Goal: Contribute content: Contribute content

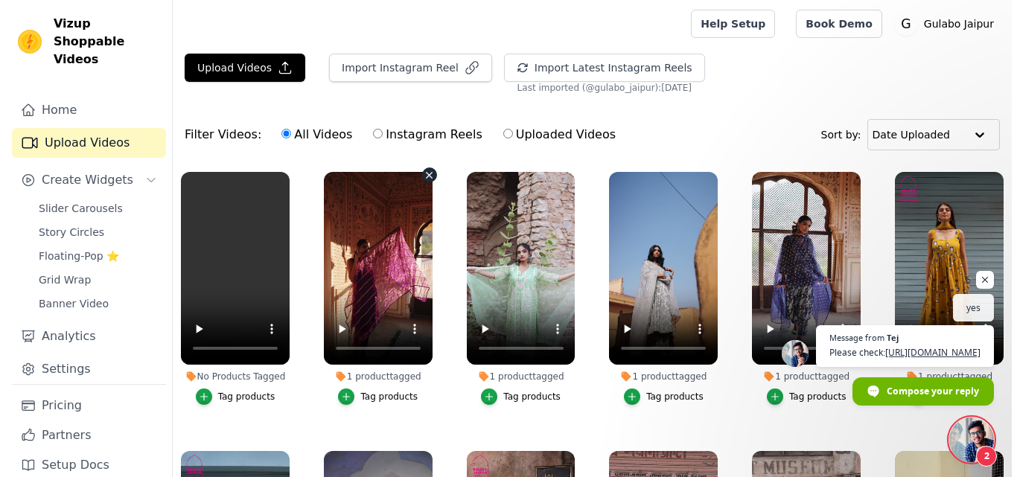
scroll to position [521, 0]
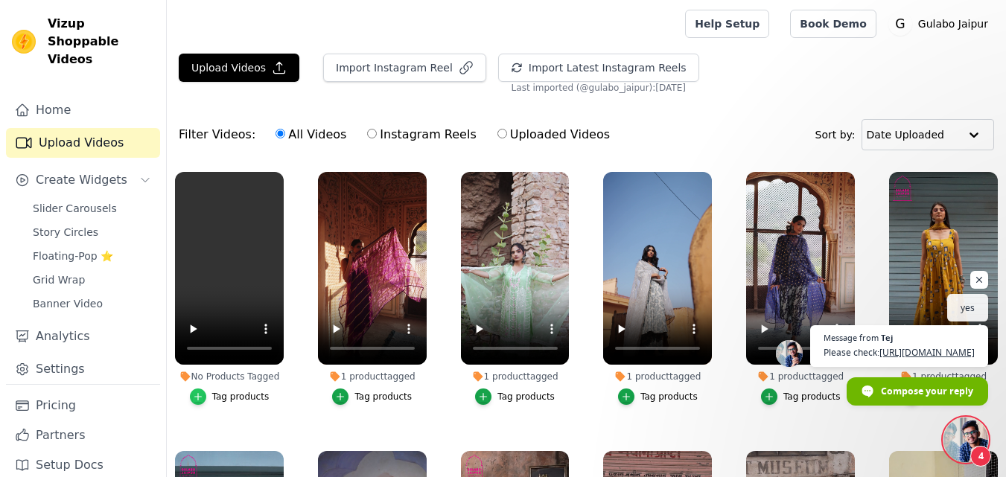
click at [203, 392] on icon "button" at bounding box center [198, 397] width 10 height 10
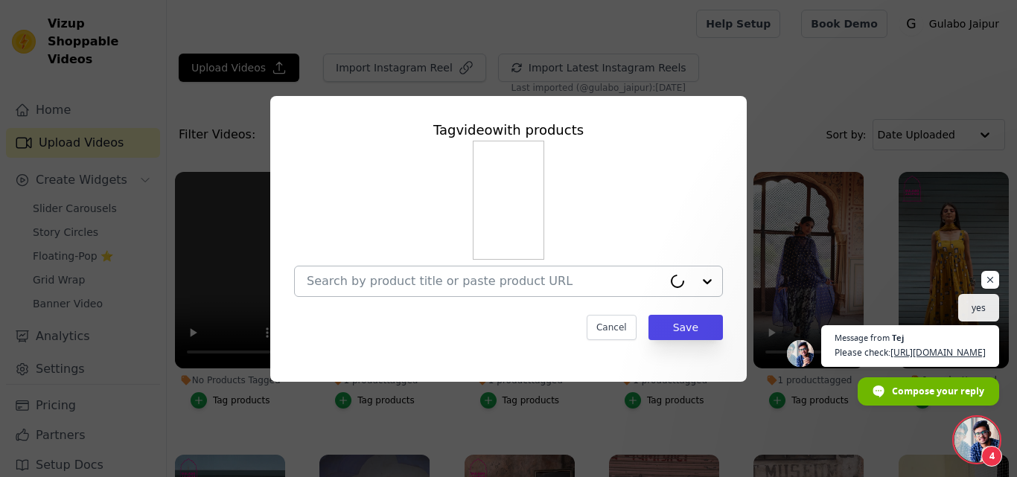
click at [355, 271] on div at bounding box center [485, 282] width 356 height 30
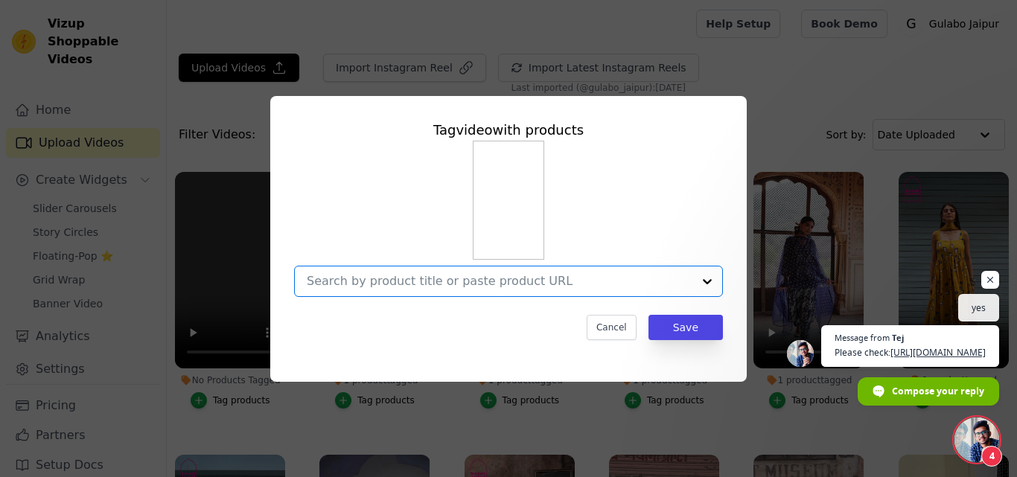
paste input "Thanks for confirming that. I am still here checking why you havent received it…"
type input "Thanks for confirming that. I am still here checking why you havent received it…"
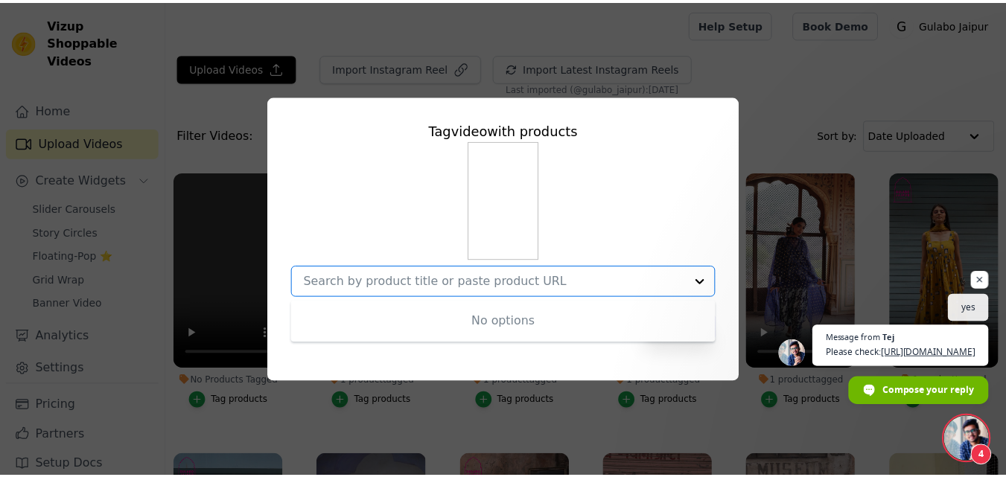
scroll to position [0, 0]
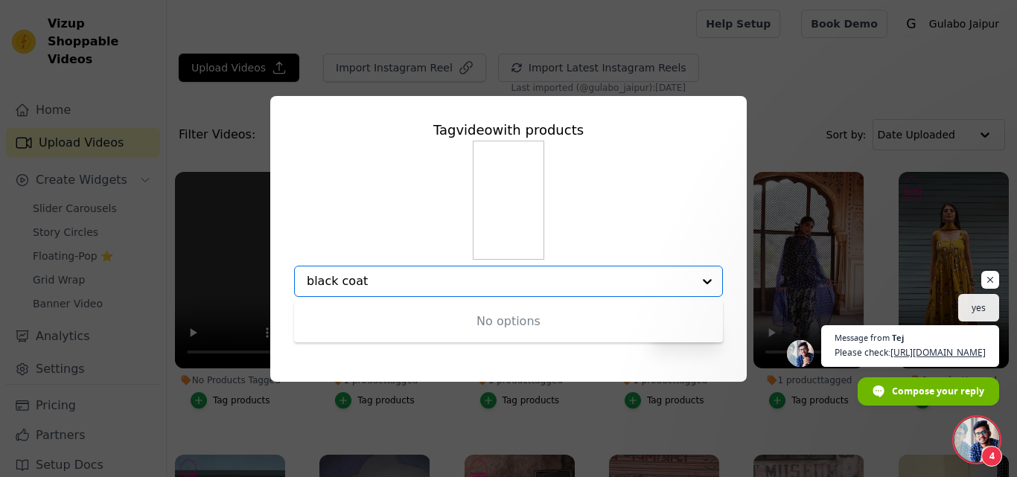
click at [336, 283] on input "black coat" at bounding box center [500, 281] width 386 height 14
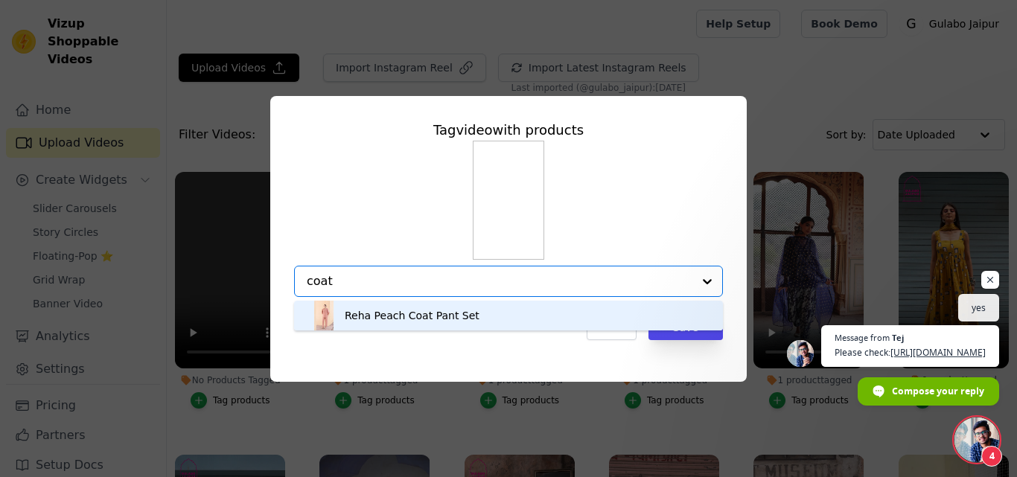
type input "coat"
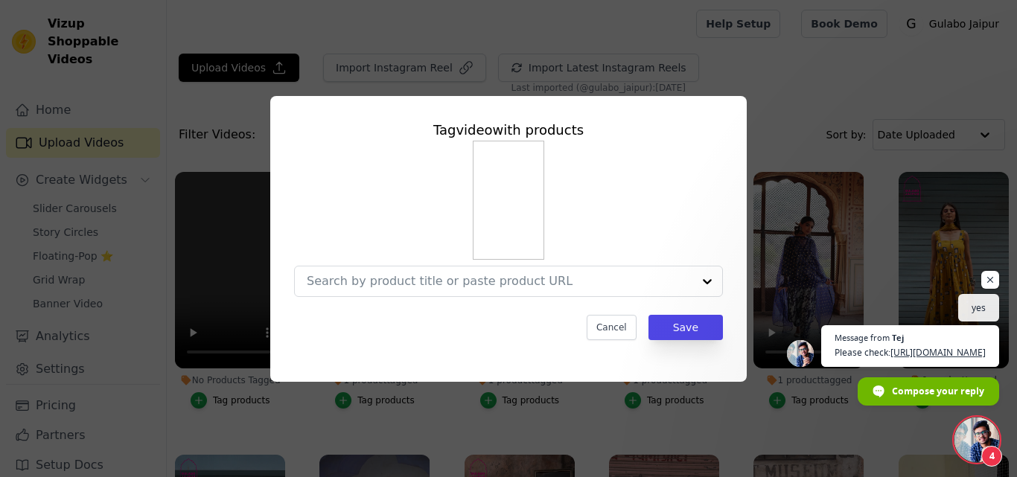
click at [507, 169] on img at bounding box center [508, 200] width 71 height 119
click at [675, 328] on button "Save" at bounding box center [686, 327] width 74 height 25
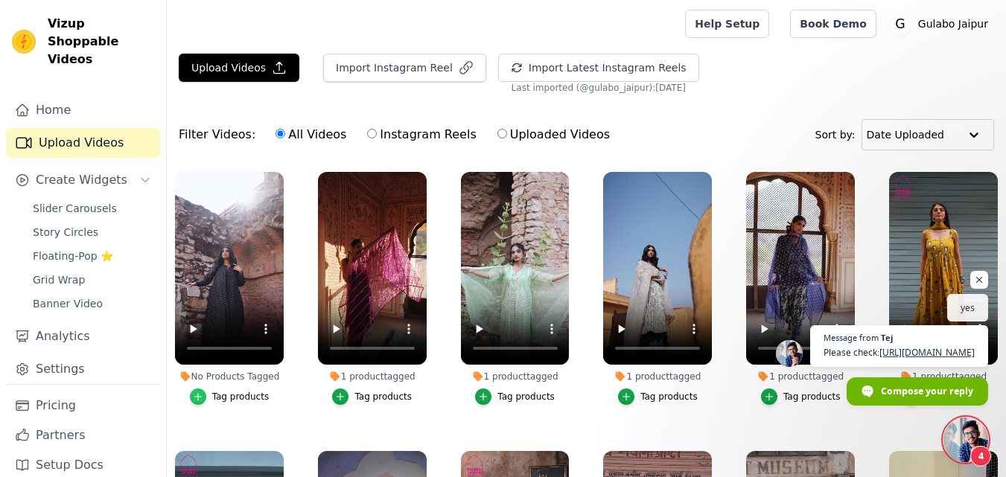
click at [206, 392] on div "button" at bounding box center [198, 397] width 16 height 16
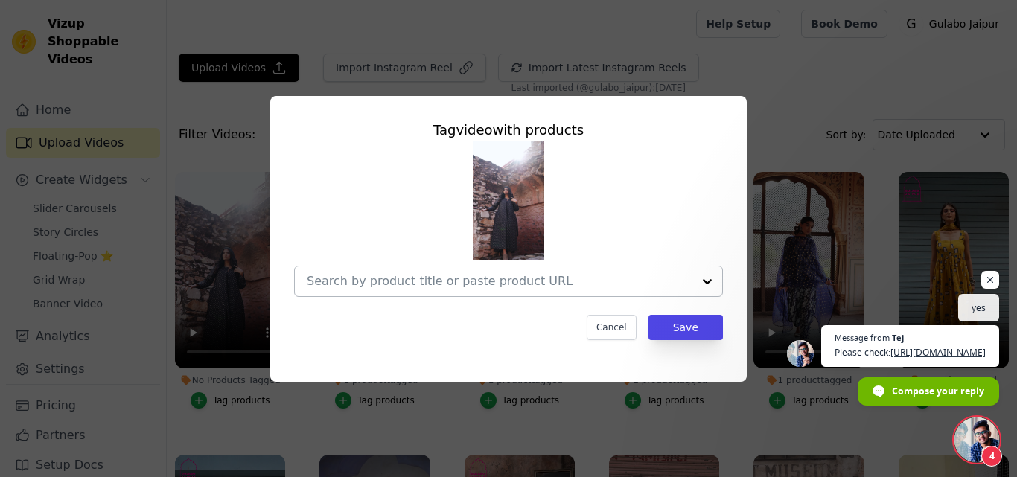
click at [370, 296] on div at bounding box center [500, 282] width 386 height 30
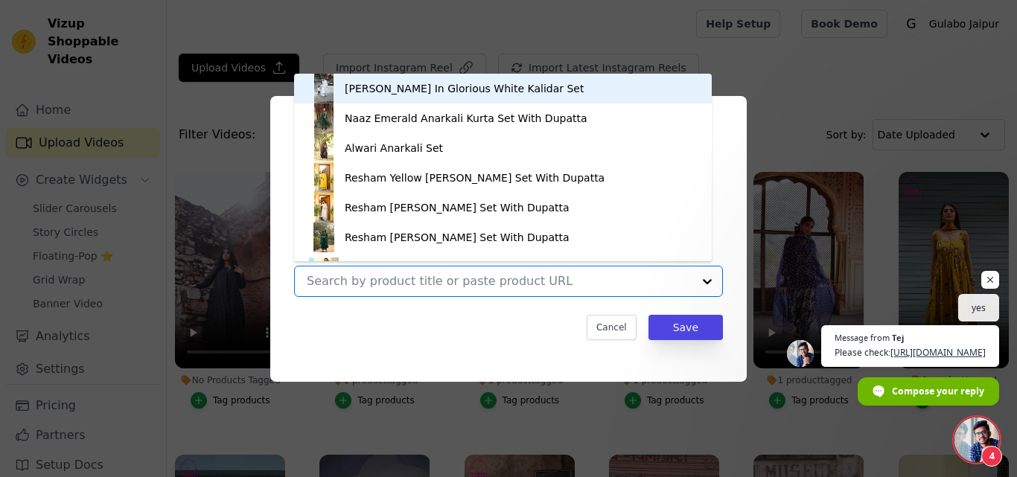
paste input "Kamya 2 Piece Set"
type input "Kamya 2 Piece Set"
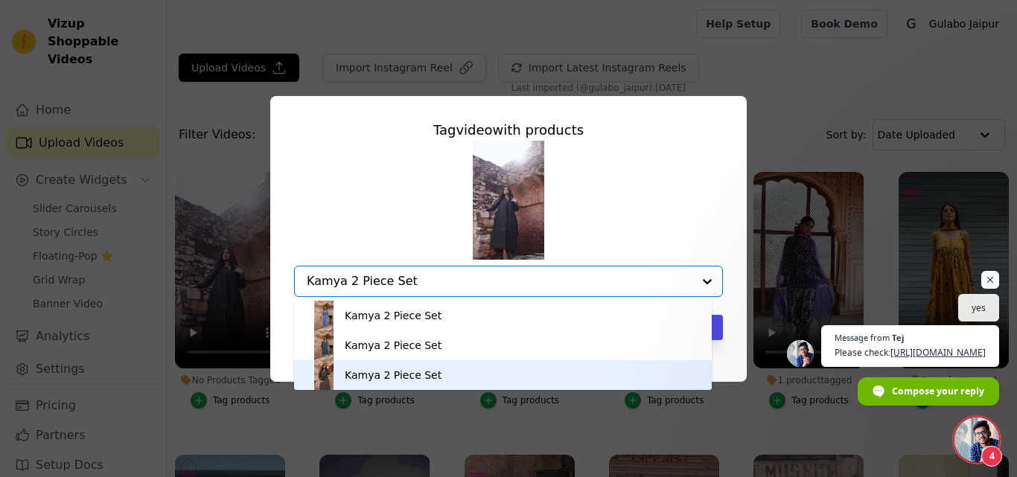
click at [381, 378] on div "Kamya 2 Piece Set" at bounding box center [393, 375] width 97 height 15
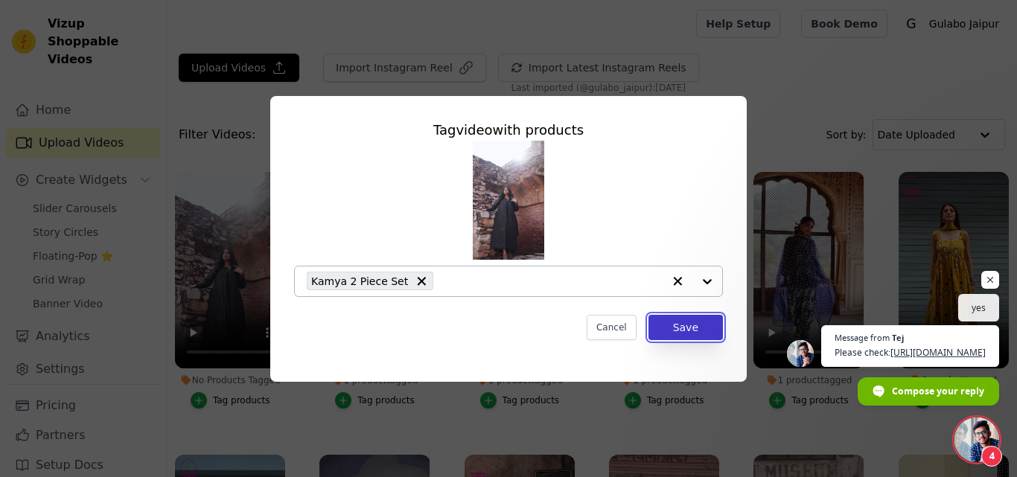
click at [679, 327] on button "Save" at bounding box center [686, 327] width 74 height 25
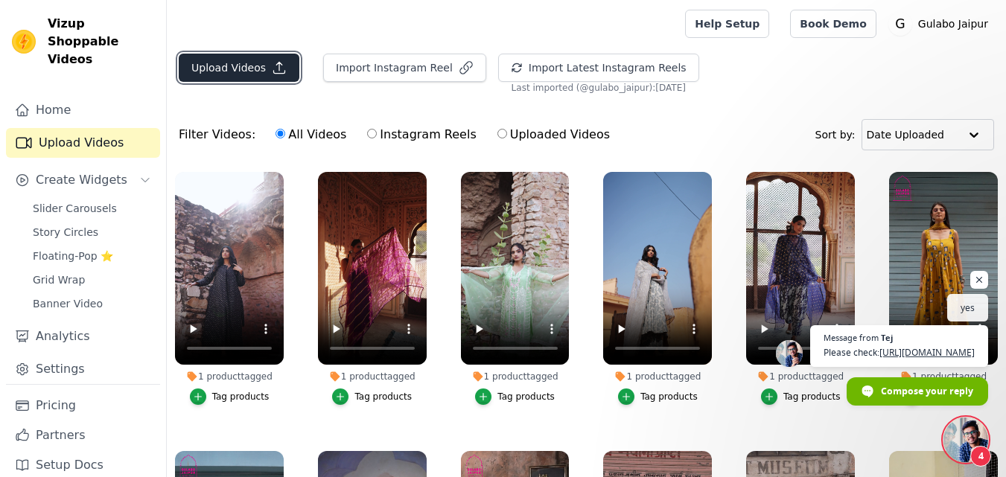
click at [211, 59] on button "Upload Videos" at bounding box center [239, 68] width 121 height 28
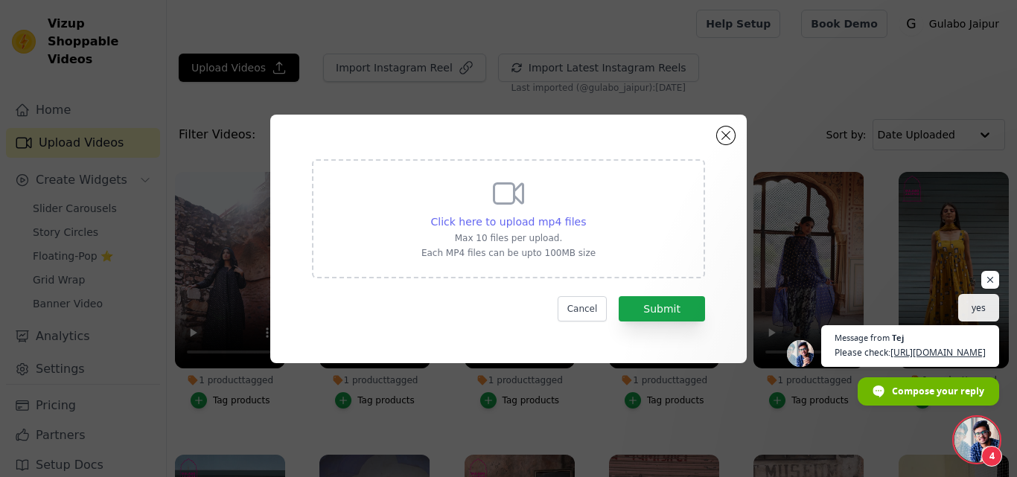
click at [480, 222] on span "Click here to upload mp4 files" at bounding box center [509, 222] width 156 height 12
click at [585, 214] on input "Click here to upload mp4 files Max 10 files per upload. Each MP4 files can be u…" at bounding box center [585, 214] width 1 height 1
type input "C:\fakepath\KAMYA TEAL BLUE COAT.mp4"
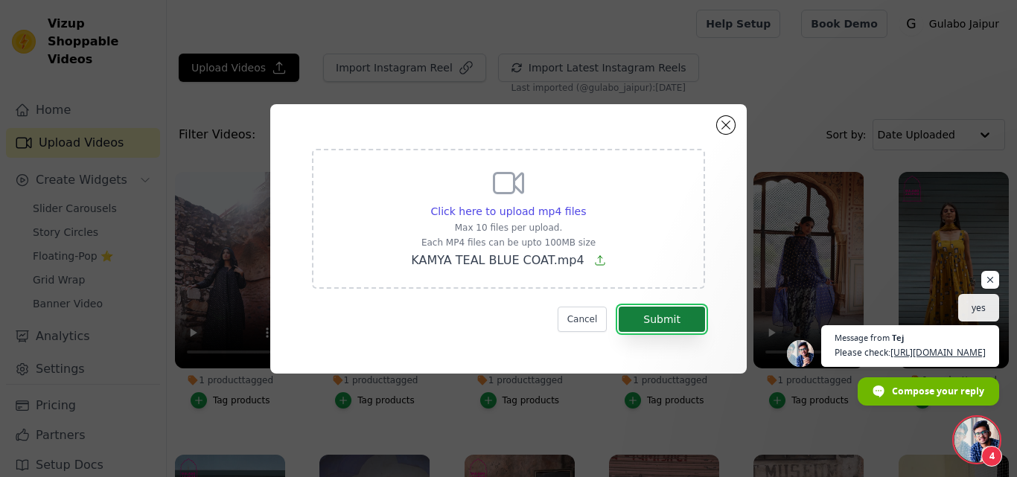
click at [657, 317] on button "Submit" at bounding box center [662, 319] width 86 height 25
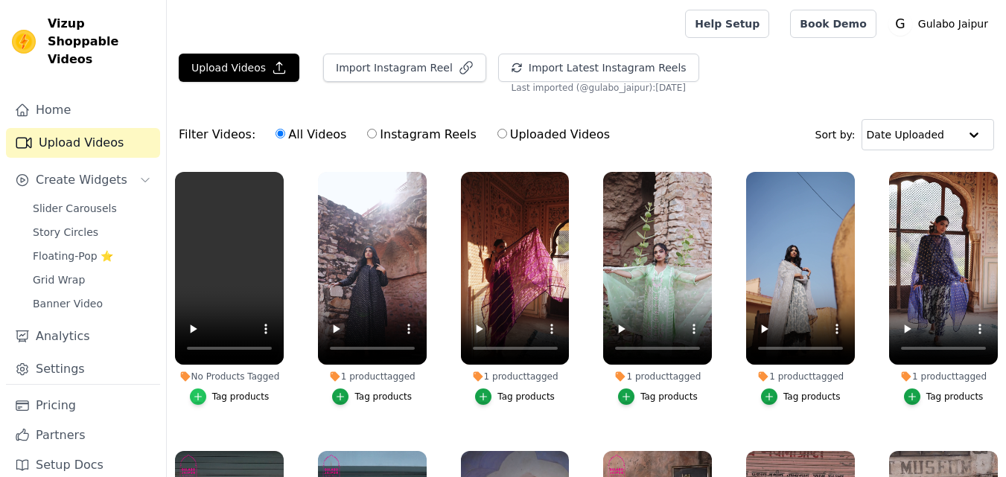
click at [201, 392] on icon "button" at bounding box center [198, 397] width 10 height 10
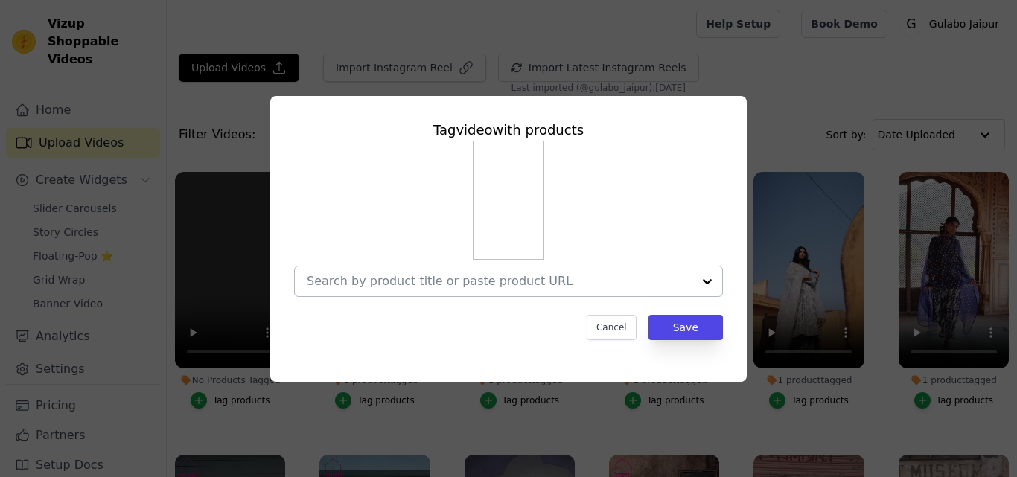
click at [363, 276] on input "No Products Tagged Tag video with products Cancel Save Tag products" at bounding box center [500, 281] width 386 height 14
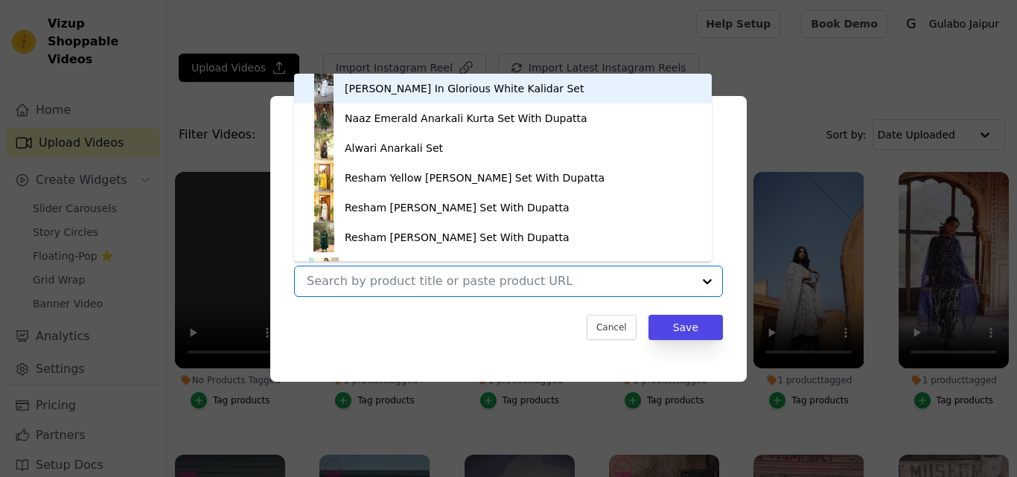
paste input "KAMYA TEAL BLUE COAT"
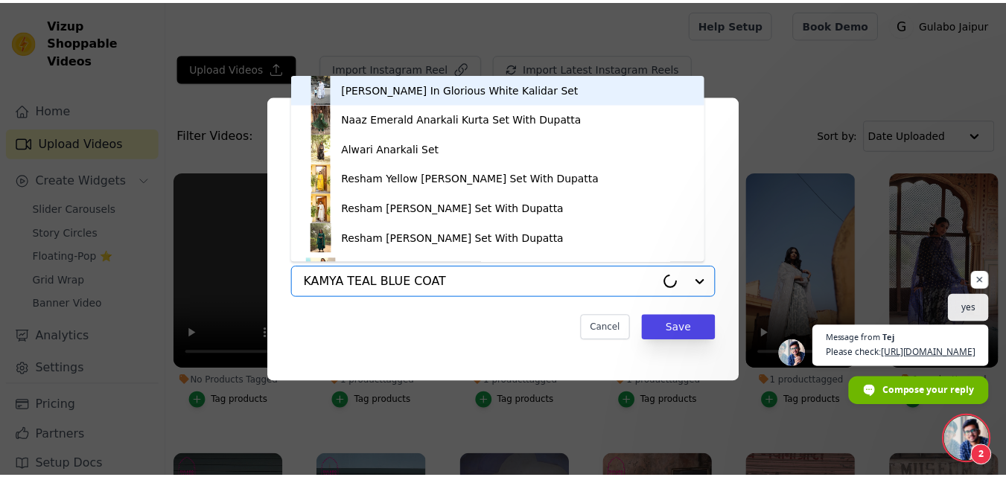
scroll to position [561, 0]
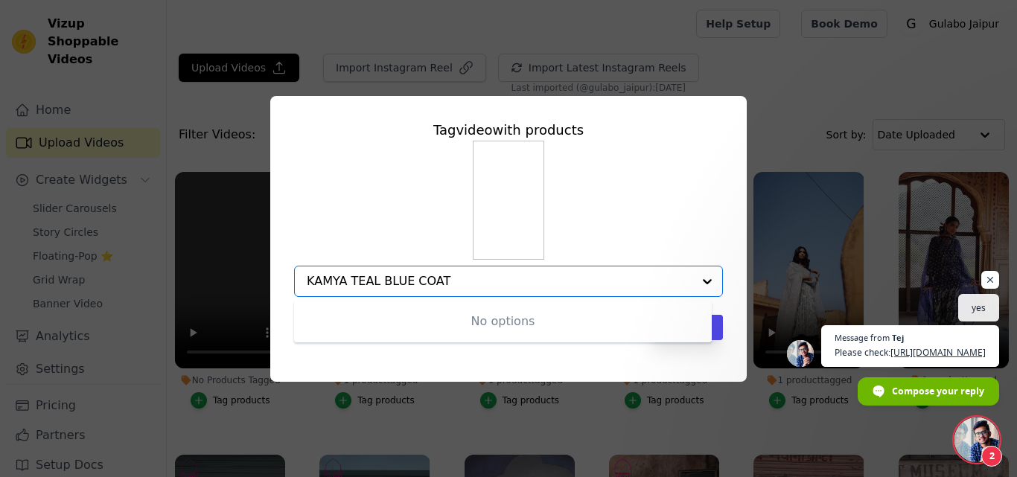
type input "KAMYA TEAL BLUE COAT"
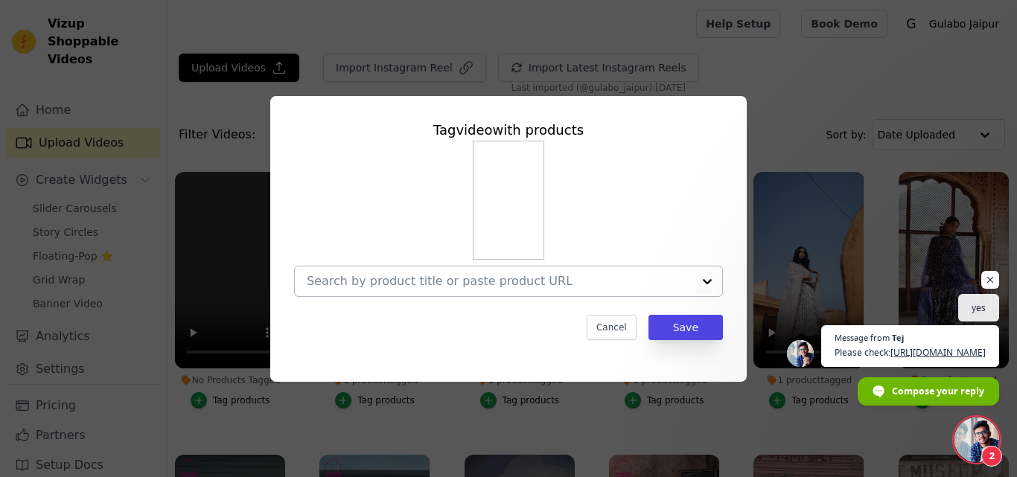
click at [505, 272] on div at bounding box center [500, 282] width 386 height 30
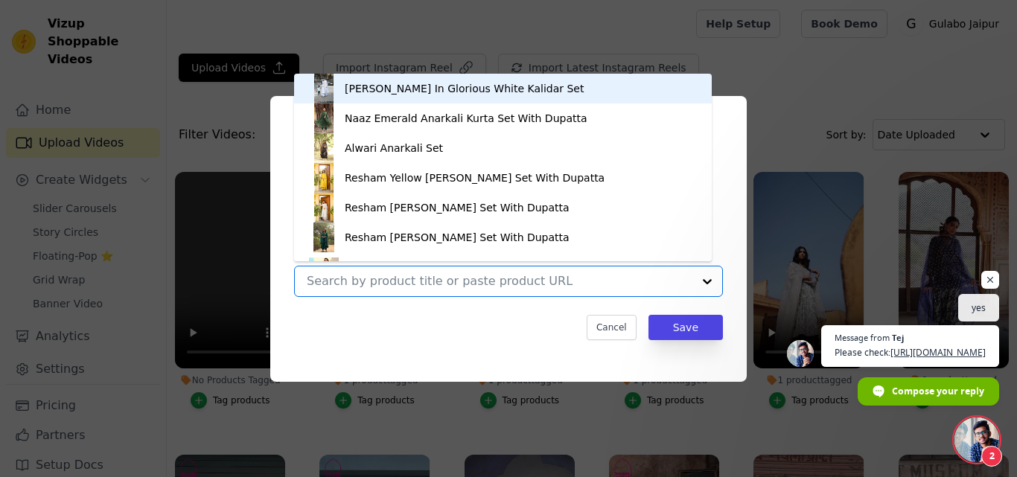
paste input "Kamya 2 Piece Set"
type input "Kamya 2 Piece Set"
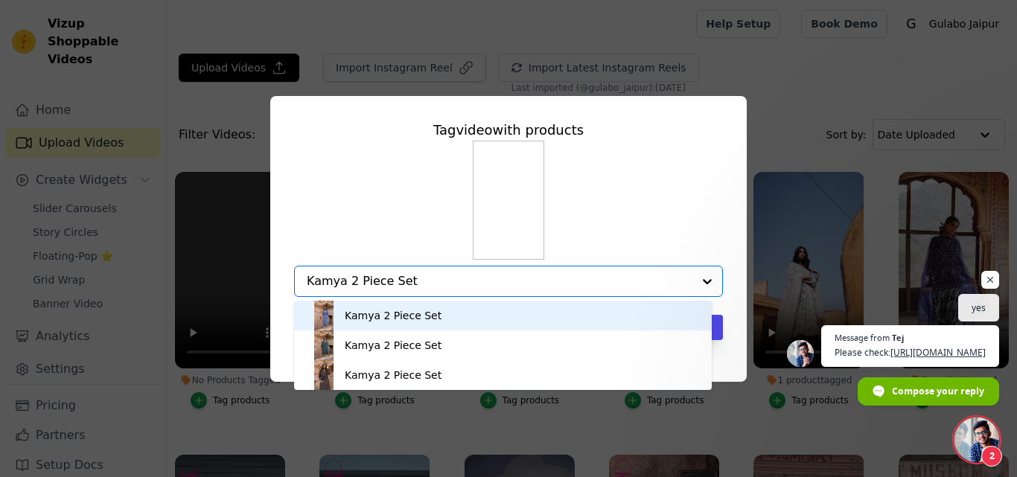
click at [420, 311] on div "Kamya 2 Piece Set" at bounding box center [393, 315] width 97 height 15
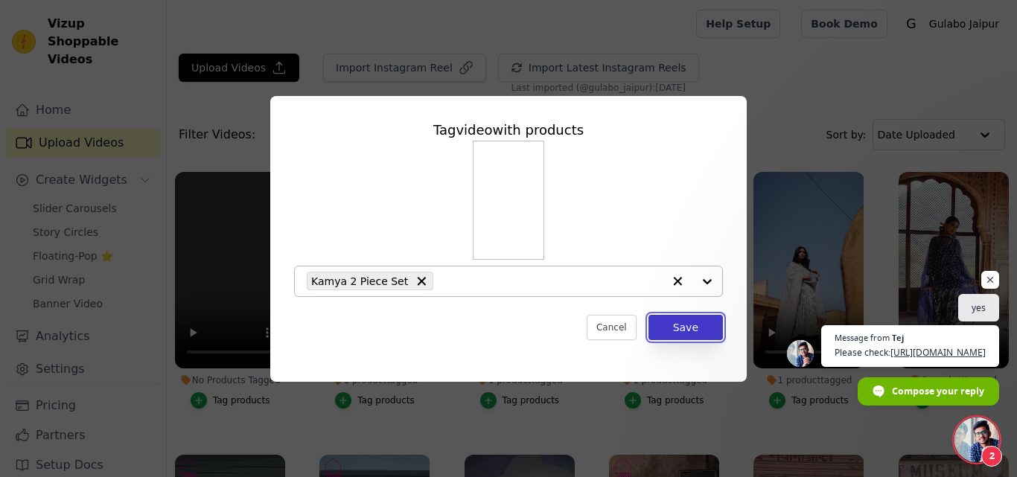
click at [671, 334] on button "Save" at bounding box center [686, 327] width 74 height 25
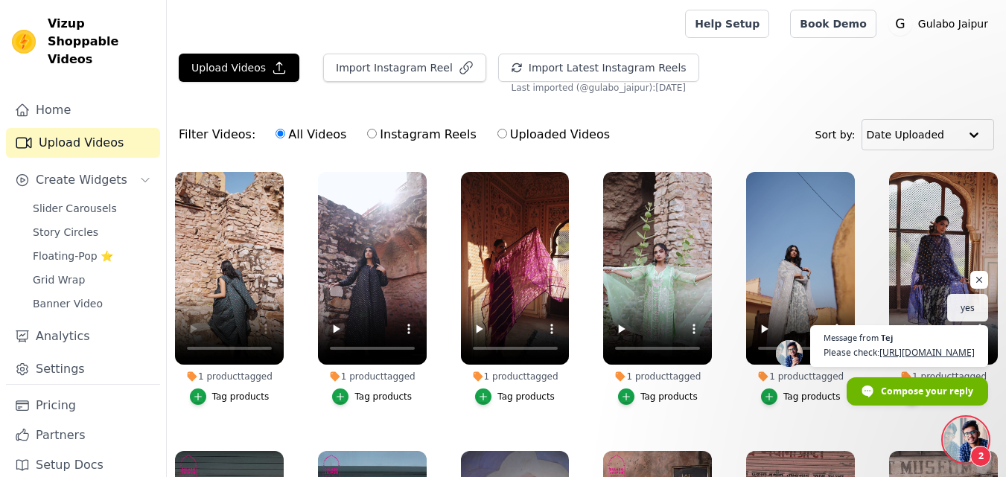
click at [208, 372] on div "1 product tagged" at bounding box center [229, 377] width 109 height 12
click at [201, 398] on icon "button" at bounding box center [198, 397] width 10 height 10
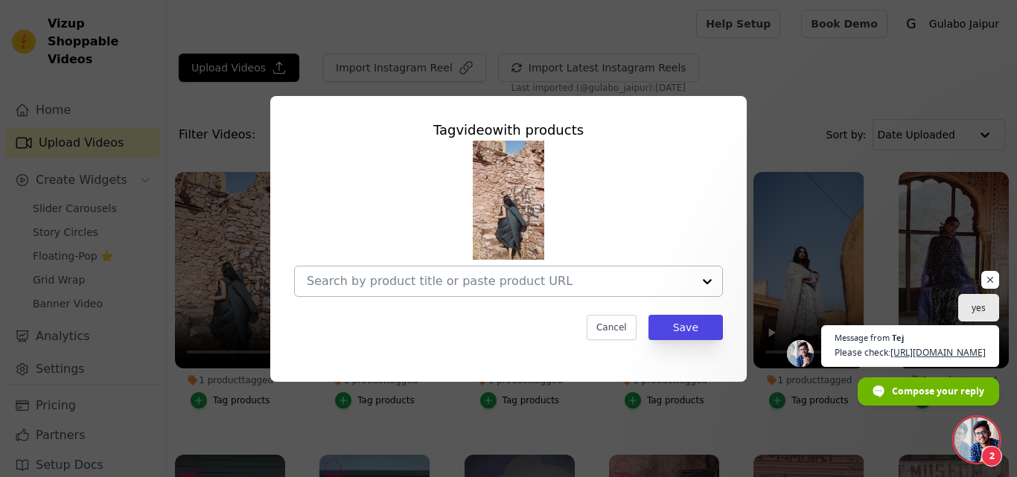
click at [373, 290] on div at bounding box center [500, 282] width 386 height 30
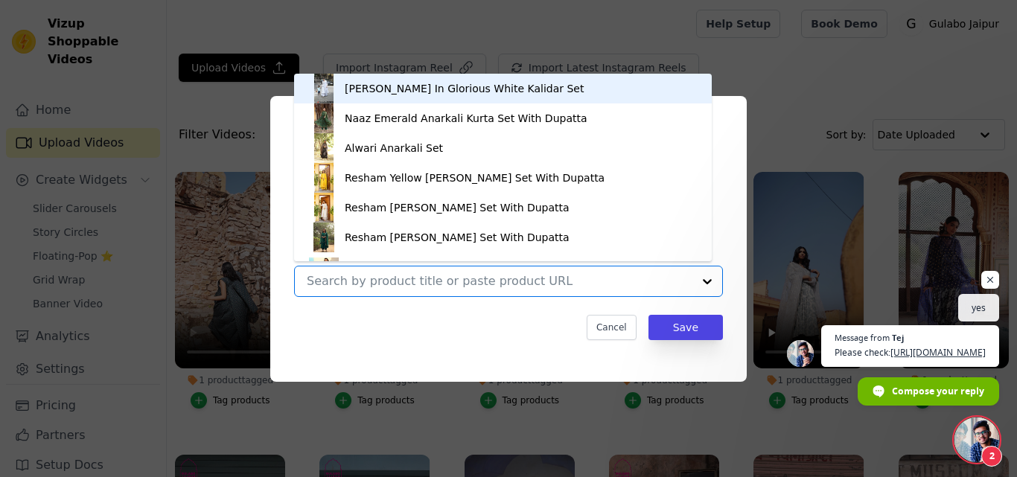
paste input "Kamya 2 Piece Set"
type input "Kamya 2 Piece Set"
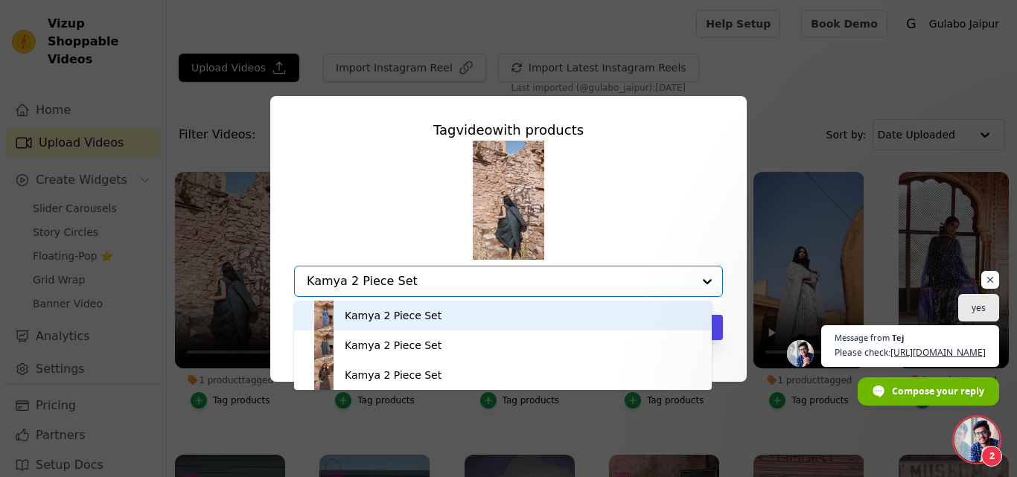
click at [376, 310] on div "Kamya 2 Piece Set" at bounding box center [393, 315] width 97 height 15
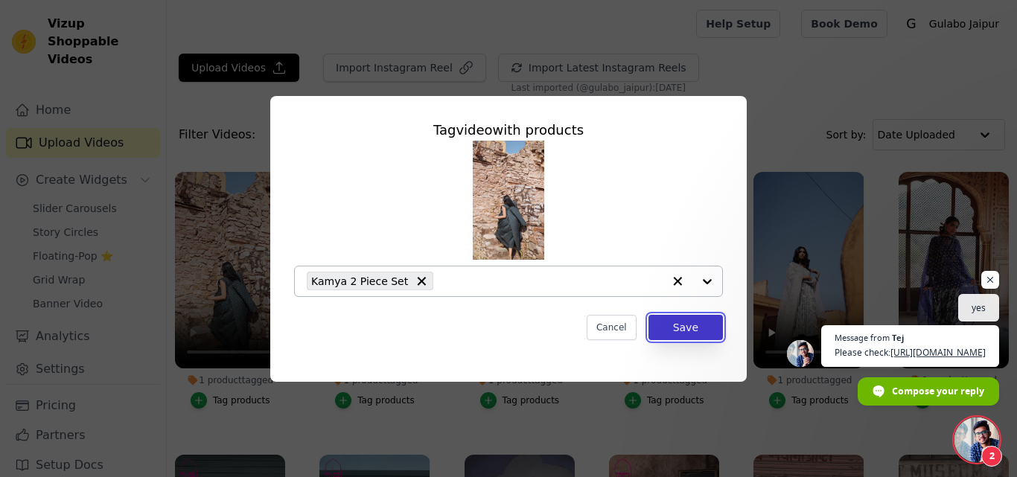
click at [669, 326] on button "Save" at bounding box center [686, 327] width 74 height 25
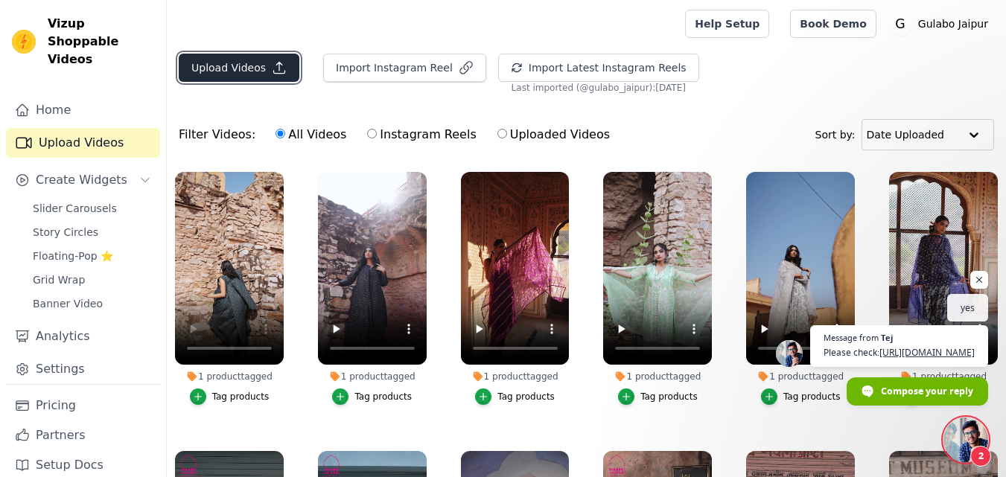
click at [251, 59] on button "Upload Videos" at bounding box center [239, 68] width 121 height 28
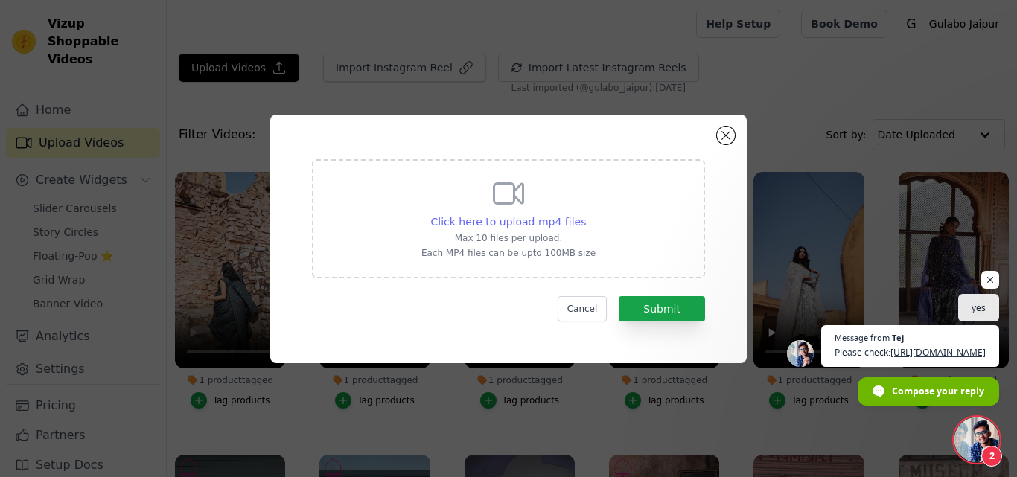
click at [525, 216] on span "Click here to upload mp4 files" at bounding box center [509, 222] width 156 height 12
click at [585, 214] on input "Click here to upload mp4 files Max 10 files per upload. Each MP4 files can be u…" at bounding box center [585, 214] width 1 height 1
type input "C:\fakepath\KAYAL BLUE STRAIGHT SET.mp4"
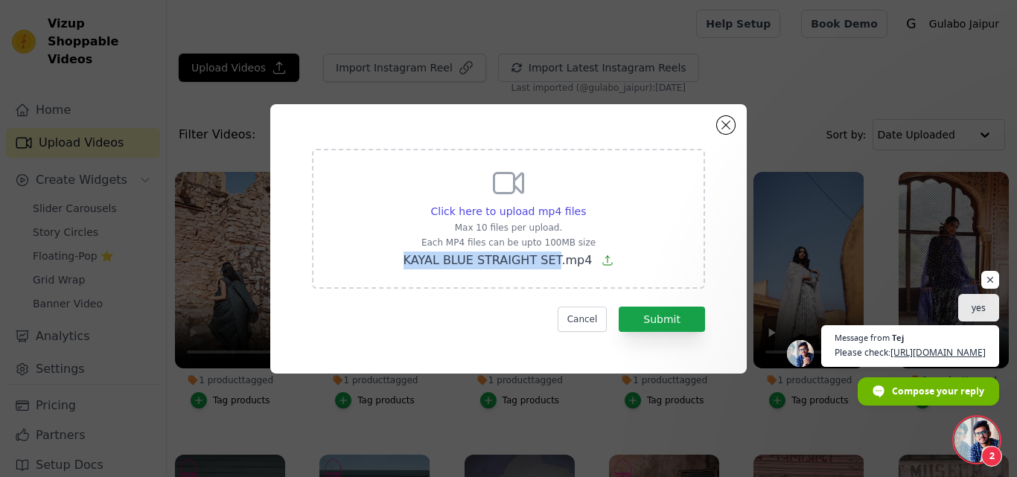
drag, startPoint x: 401, startPoint y: 258, endPoint x: 555, endPoint y: 270, distance: 155.3
click at [555, 270] on div "Click here to upload mp4 files Max 10 files per upload. Each MP4 files can be u…" at bounding box center [508, 219] width 393 height 140
copy span "KAYAL BLUE STRAIGHT SET"
click at [675, 316] on button "Submit" at bounding box center [662, 319] width 86 height 25
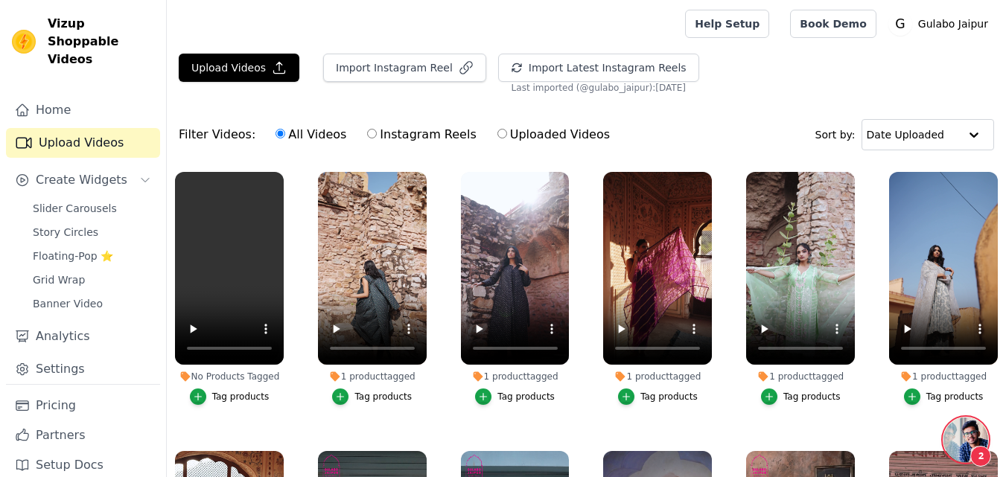
scroll to position [561, 0]
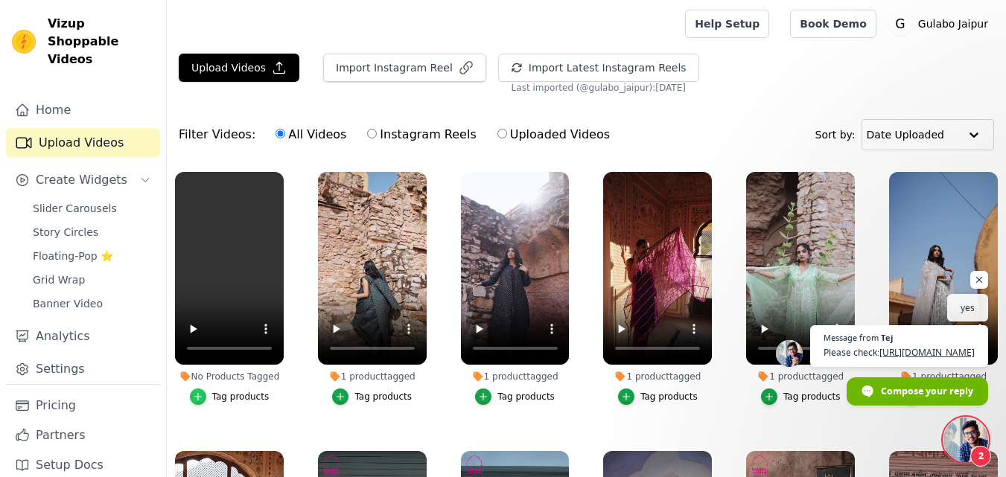
click at [200, 398] on icon "button" at bounding box center [197, 397] width 7 height 7
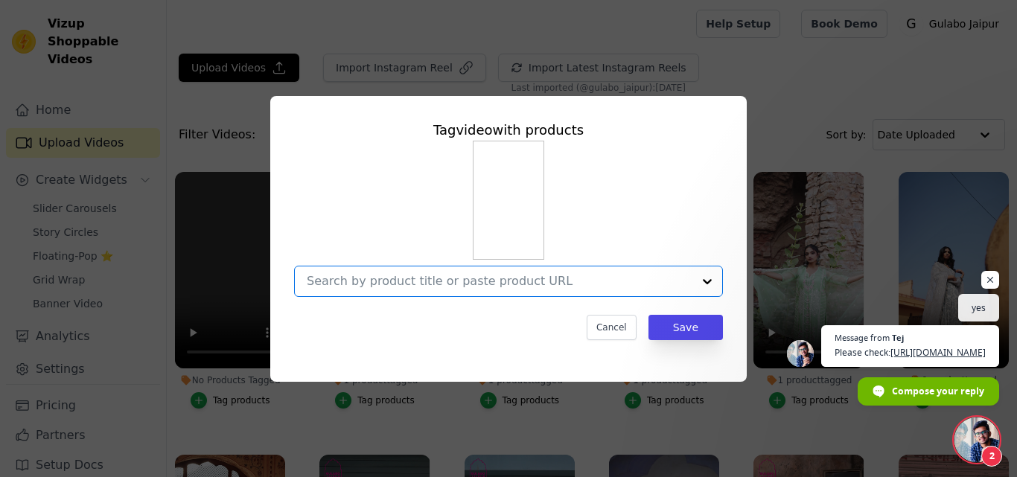
click at [393, 283] on input "No Products Tagged Tag video with products Option undefined, selected. Select i…" at bounding box center [500, 281] width 386 height 14
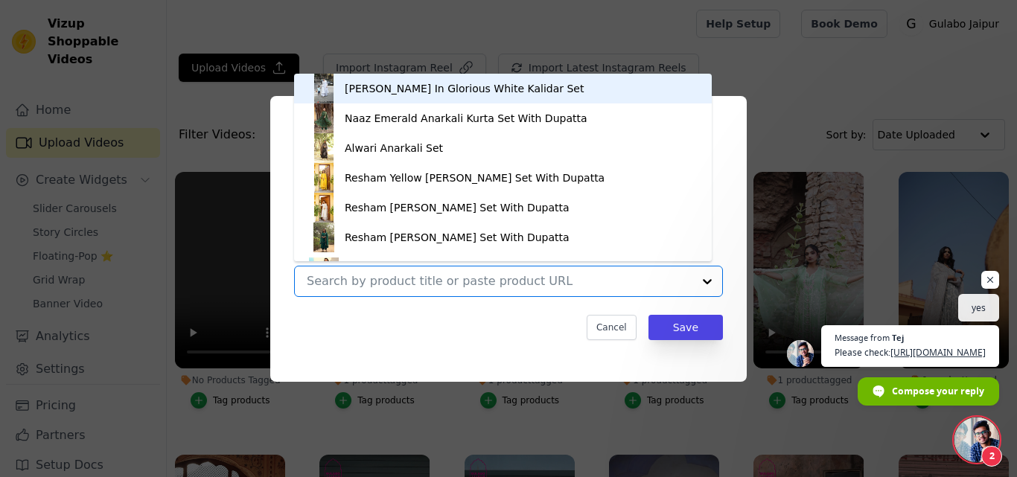
paste input "KAYAL BLUE STRAIGHT SET"
type input "KAYAL BLUE STRAIGHT SET"
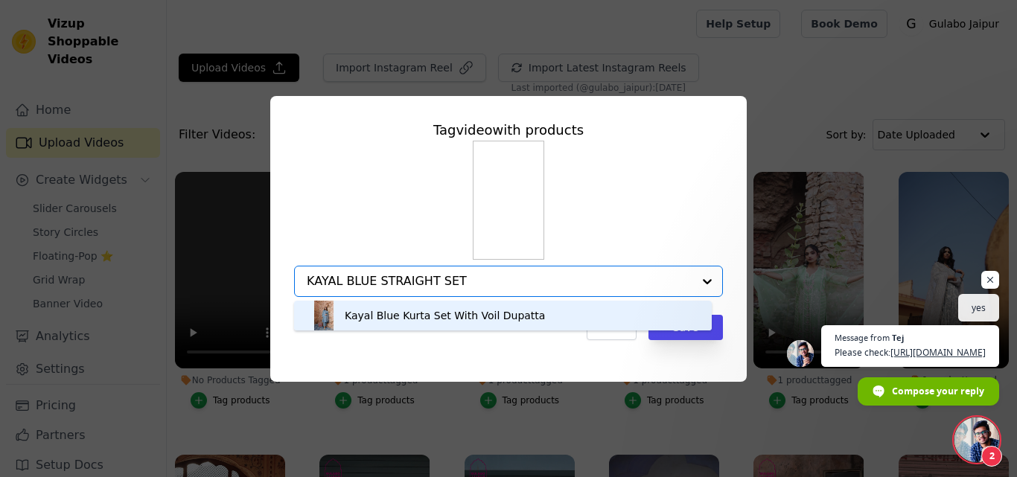
click at [366, 316] on div "Kayal Blue Kurta Set With Voil Dupatta" at bounding box center [445, 315] width 200 height 15
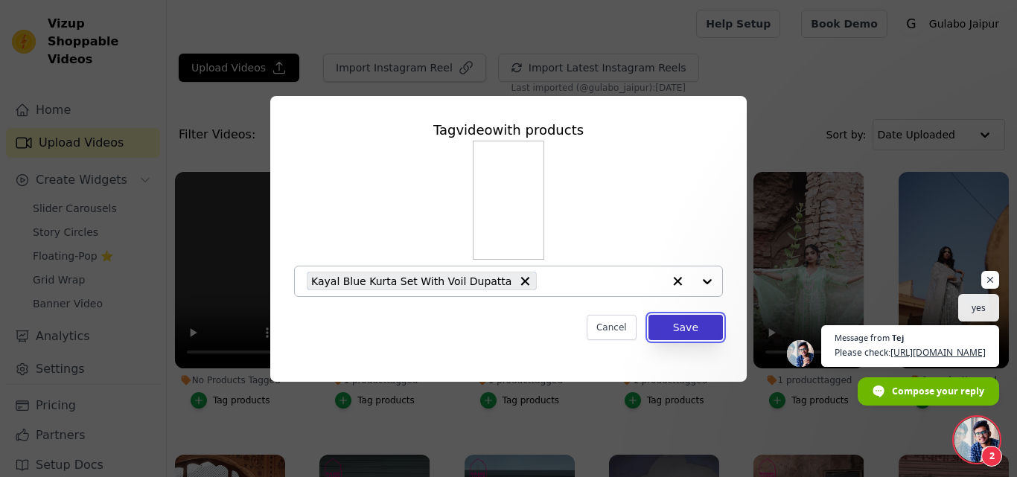
click at [683, 331] on button "Save" at bounding box center [686, 327] width 74 height 25
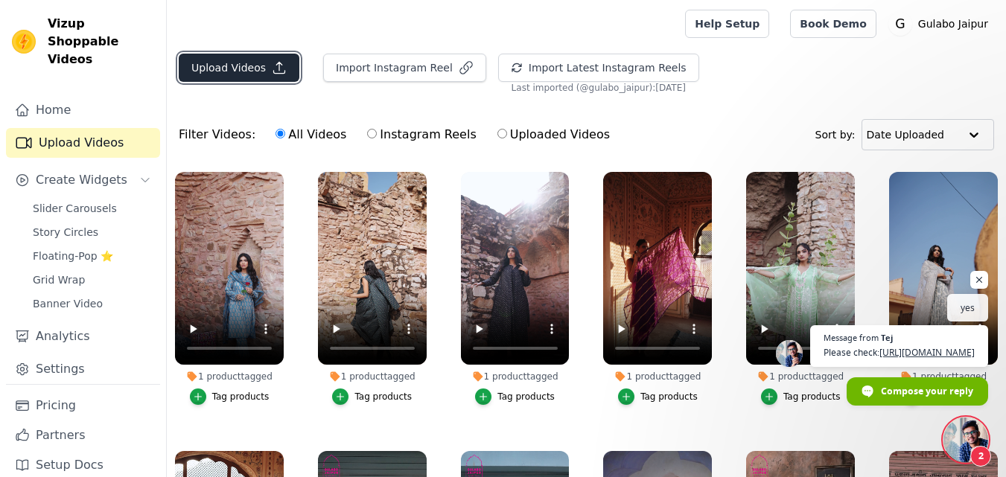
click at [213, 63] on button "Upload Videos" at bounding box center [239, 68] width 121 height 28
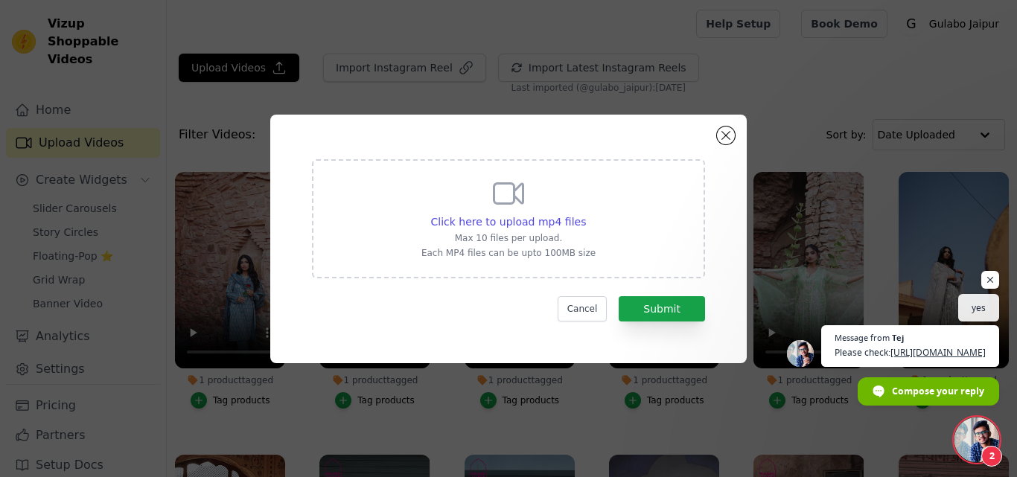
click at [506, 213] on div "Click here to upload mp4 files Max 10 files per upload. Each MP4 files can be u…" at bounding box center [508, 217] width 174 height 83
click at [585, 214] on input "Click here to upload mp4 files Max 10 files per upload. Each MP4 files can be u…" at bounding box center [585, 214] width 1 height 1
click at [601, 306] on button "Cancel" at bounding box center [583, 308] width 50 height 25
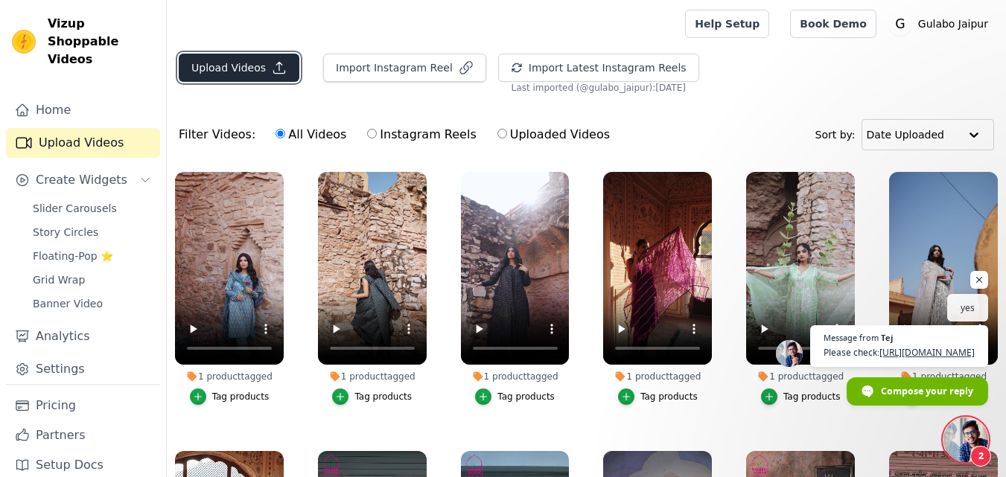
click at [238, 69] on button "Upload Videos" at bounding box center [239, 68] width 121 height 28
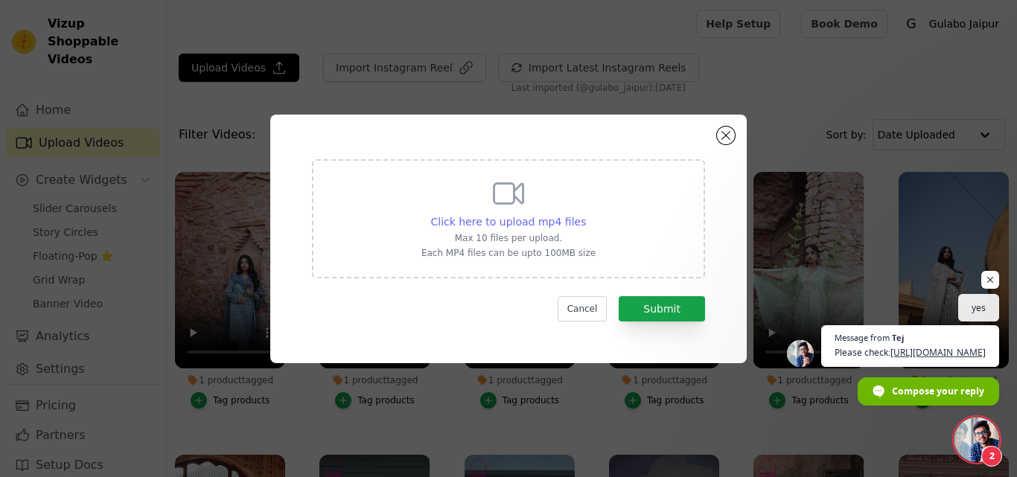
click at [468, 225] on span "Click here to upload mp4 files" at bounding box center [509, 222] width 156 height 12
click at [585, 214] on input "Click here to upload mp4 files Max 10 files per upload. Each MP4 files can be u…" at bounding box center [585, 214] width 1 height 1
type input "C:\fakepath\MEENA BLUE ANARKALI.mp4"
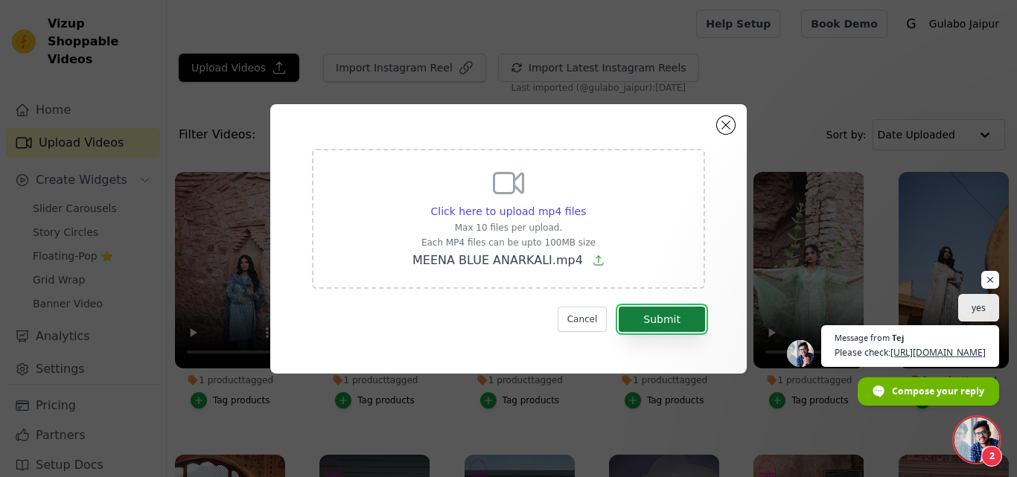
click at [655, 319] on button "Submit" at bounding box center [662, 319] width 86 height 25
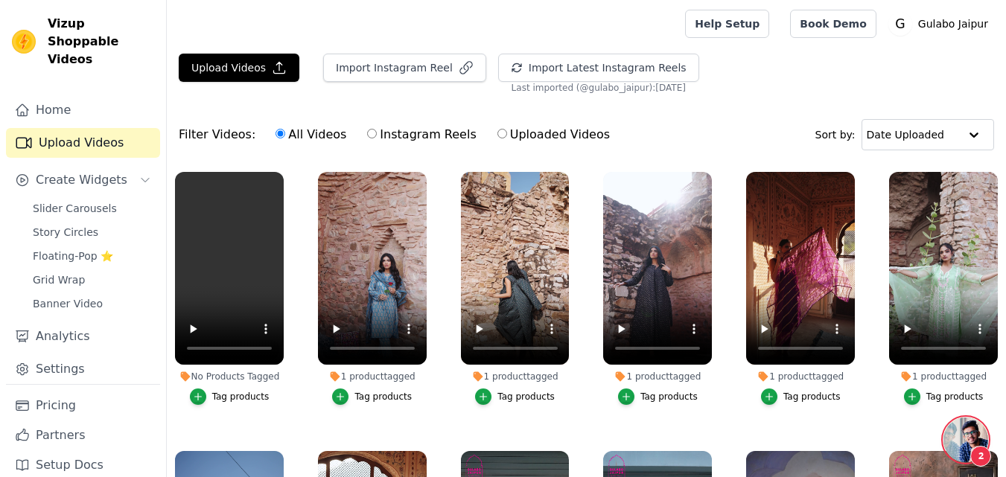
scroll to position [561, 0]
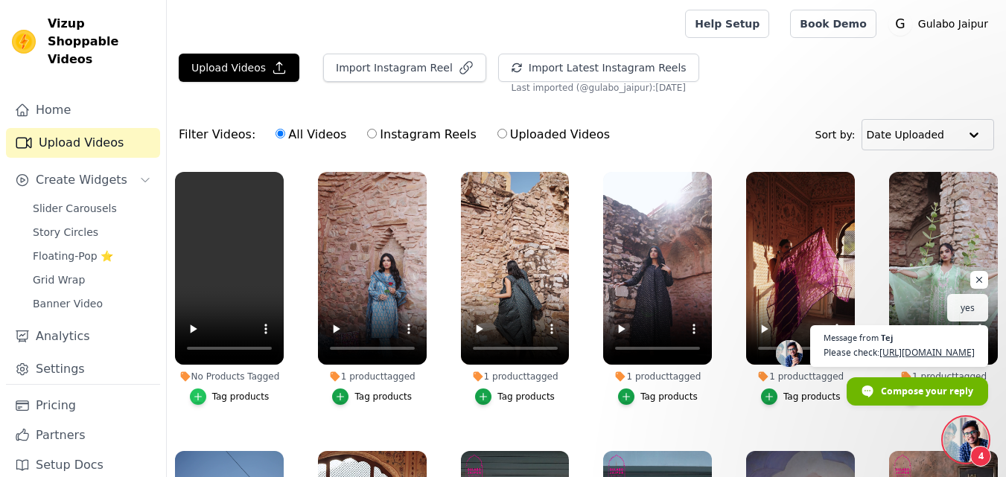
click at [203, 398] on icon "button" at bounding box center [198, 397] width 10 height 10
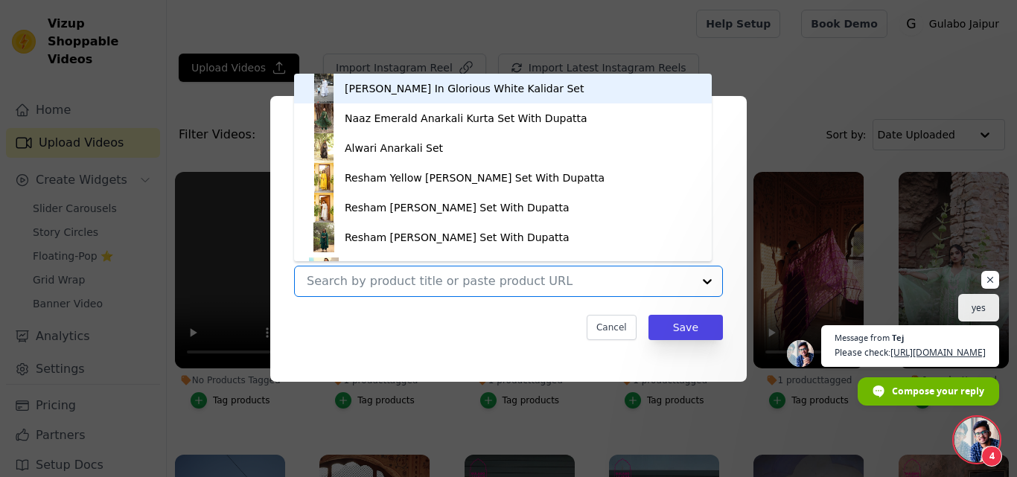
paste input "MEENA BLUE ANARKALI"
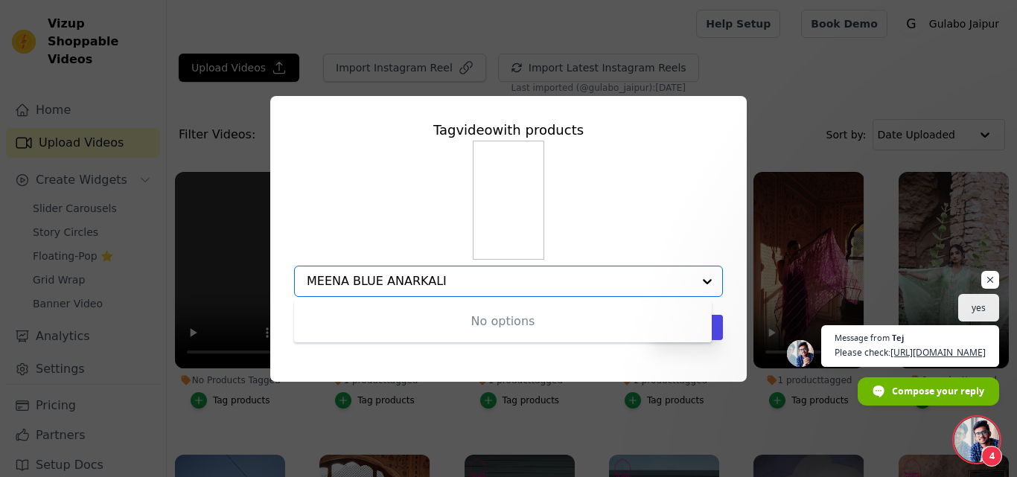
type input "MEENA BLUE ANARKALI"
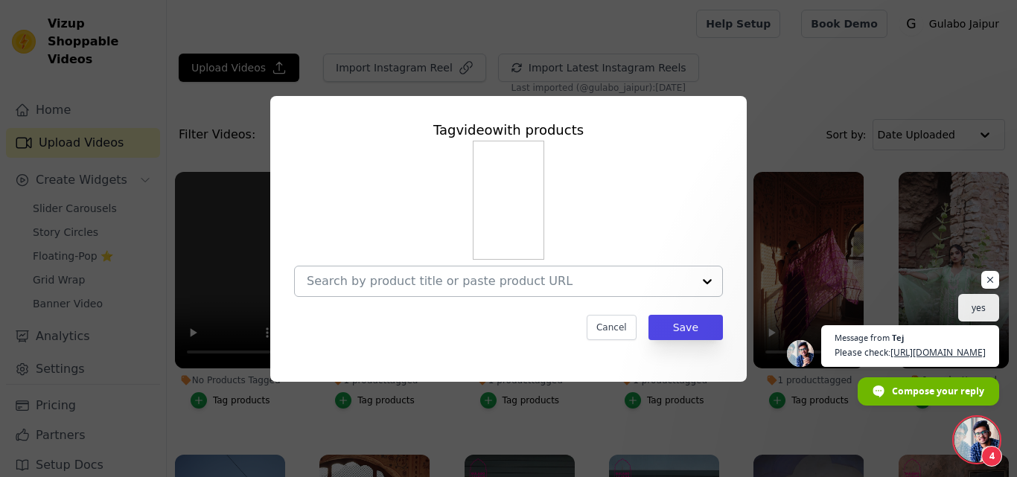
click at [441, 290] on div at bounding box center [500, 282] width 386 height 30
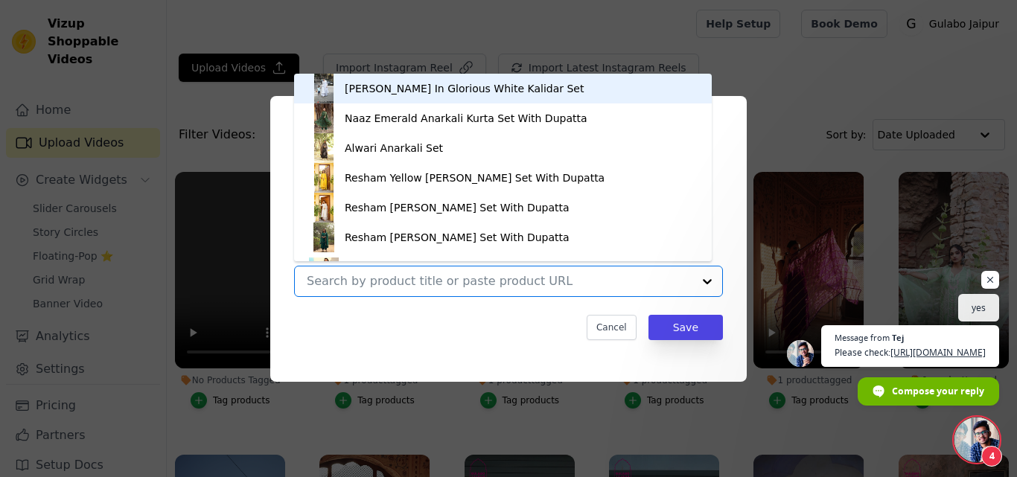
paste input "MEENA BLUE ANARKALI"
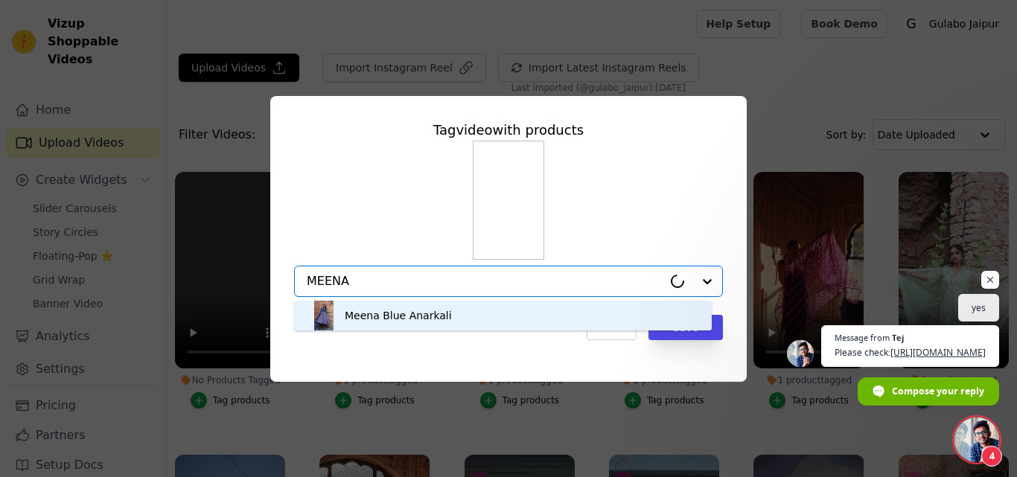
type input "MEENA"
click at [389, 319] on div "Meena Blue Anarkali" at bounding box center [398, 315] width 107 height 15
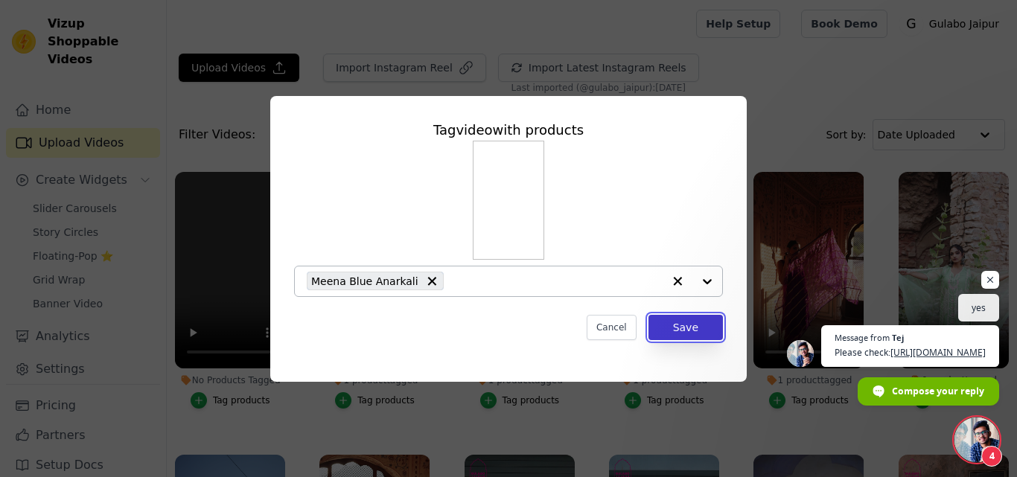
click at [685, 315] on button "Save" at bounding box center [686, 327] width 74 height 25
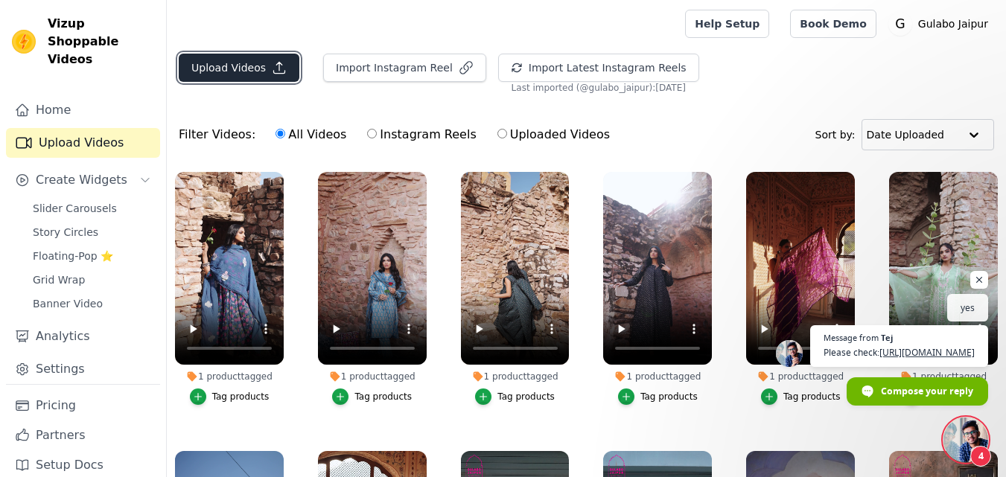
click at [232, 66] on button "Upload Videos" at bounding box center [239, 68] width 121 height 28
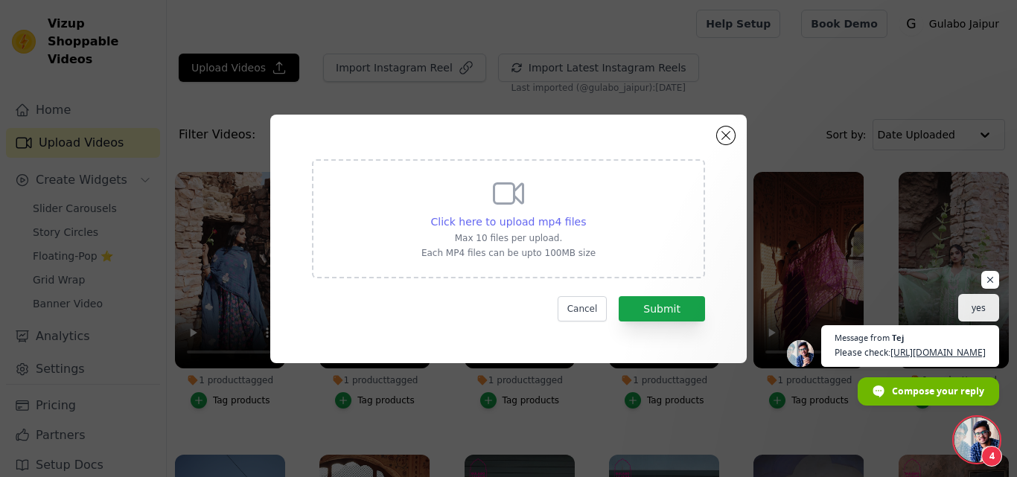
click at [520, 216] on span "Click here to upload mp4 files" at bounding box center [509, 222] width 156 height 12
click at [585, 214] on input "Click here to upload mp4 files Max 10 files per upload. Each MP4 files can be u…" at bounding box center [585, 214] width 1 height 1
type input "C:\fakepath\MEENA RED ANARKALI.mp4"
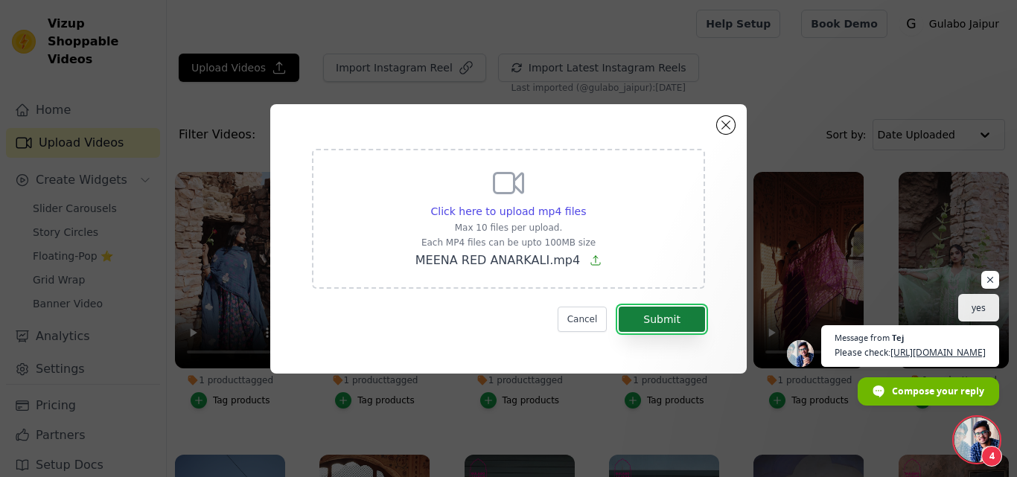
click at [655, 316] on button "Submit" at bounding box center [662, 319] width 86 height 25
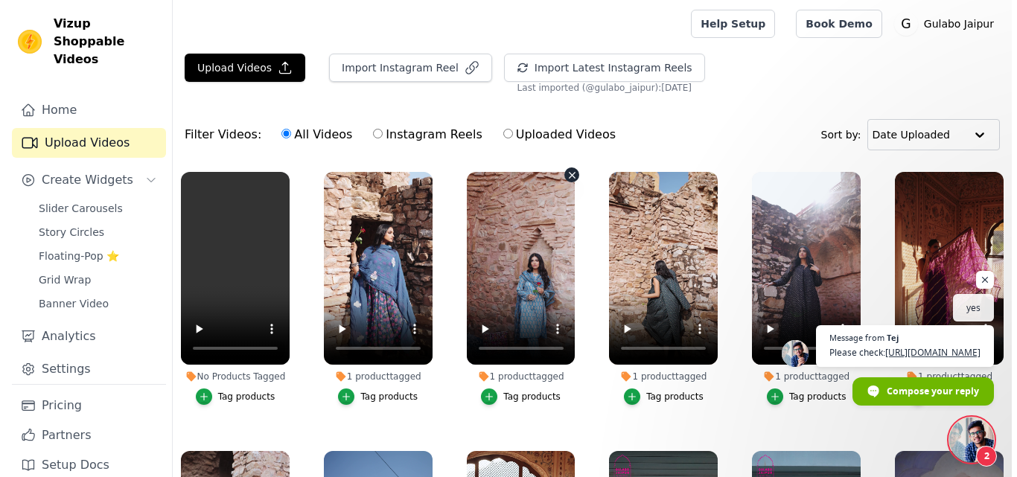
scroll to position [561, 0]
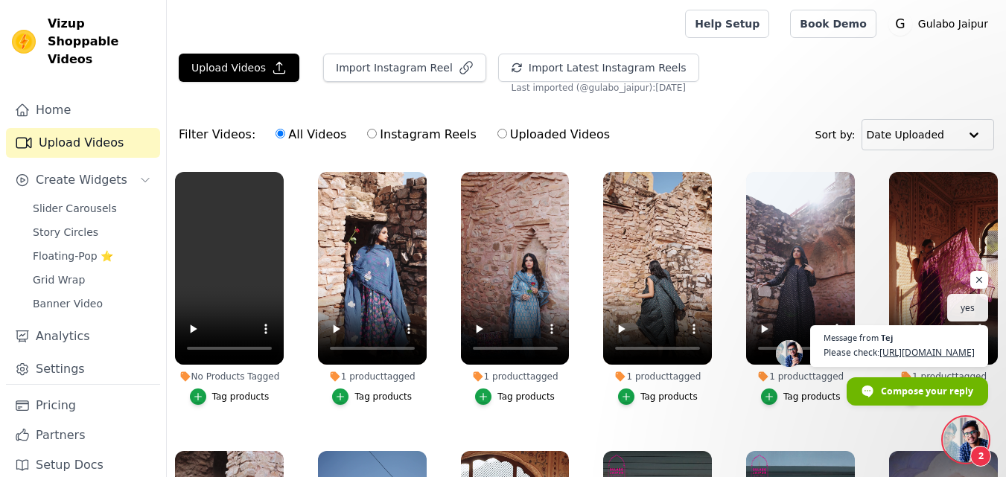
click at [197, 385] on li "No Products Tagged Tag products" at bounding box center [229, 288] width 109 height 233
click at [206, 394] on div "button" at bounding box center [198, 397] width 16 height 16
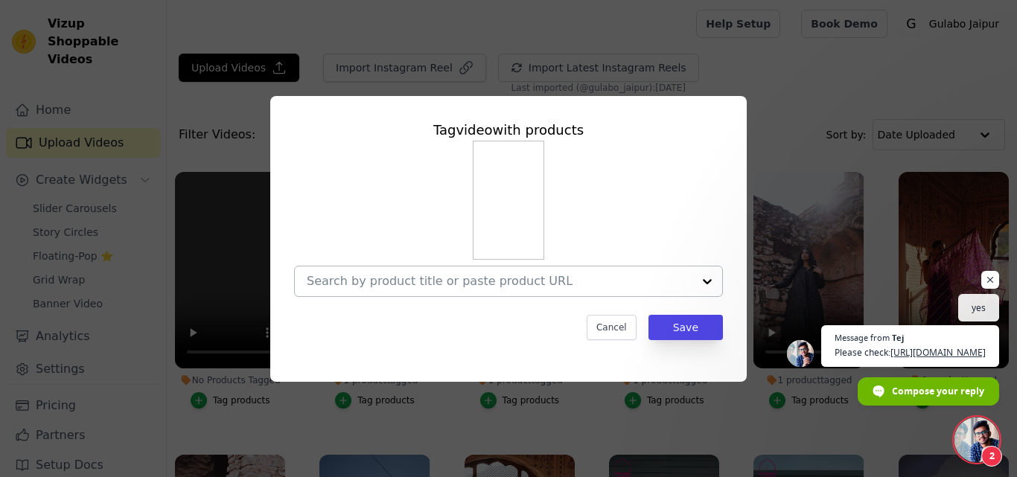
click at [377, 293] on div at bounding box center [500, 282] width 386 height 30
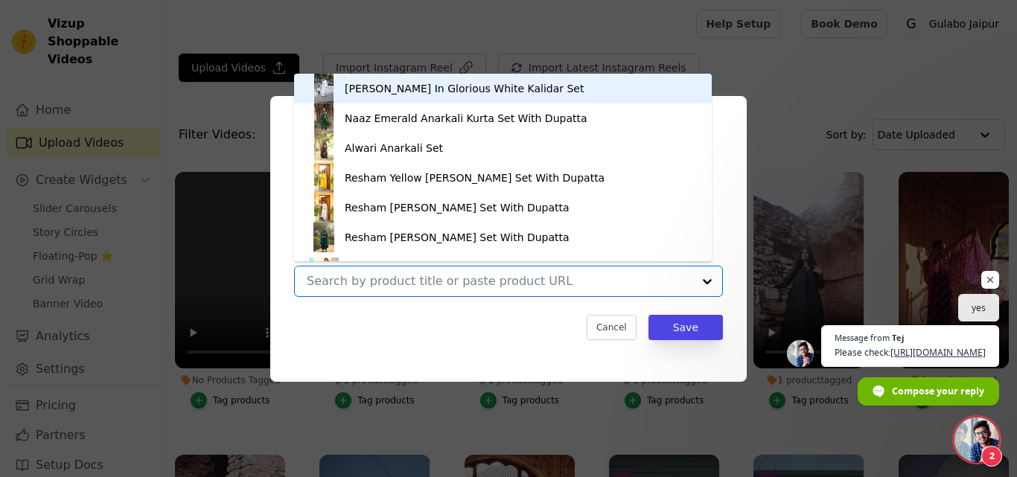
paste input "MEENA RED ANARKALI"
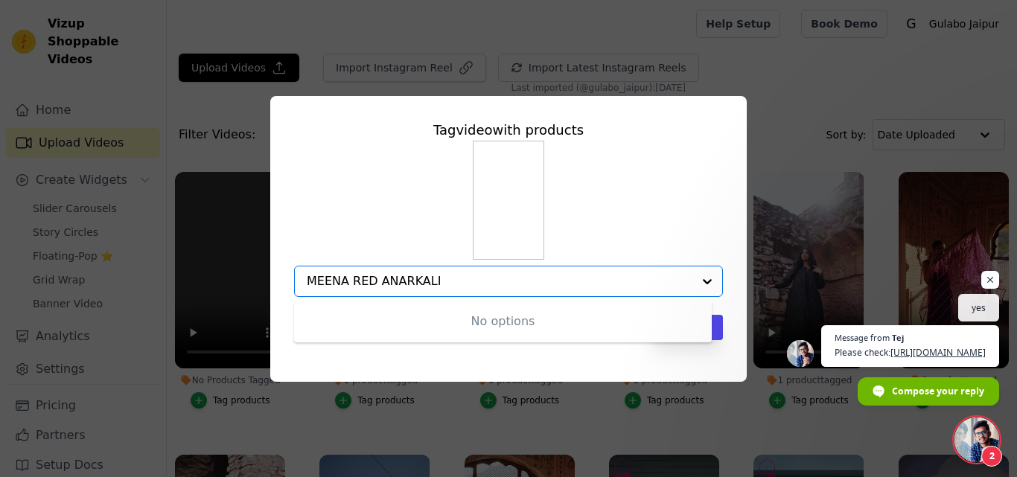
type input "MEENA RED ANARKALI"
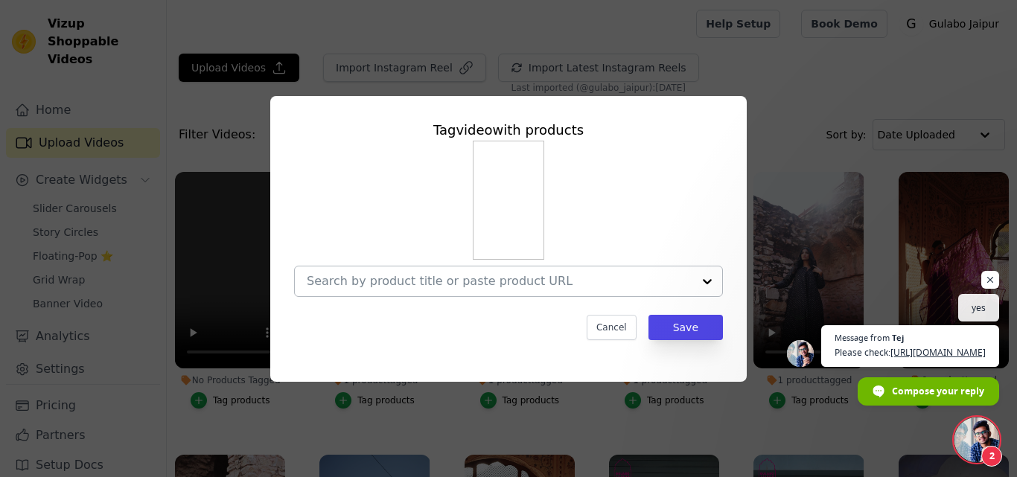
click at [452, 278] on input "No Products Tagged Tag video with products Cancel Save Tag products" at bounding box center [500, 281] width 386 height 14
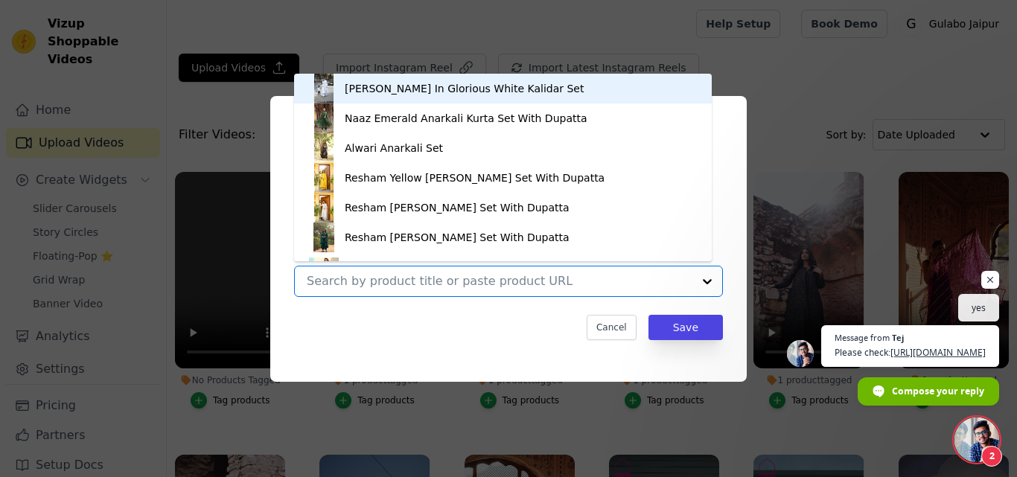
paste input "MEENA RED ANARKALI"
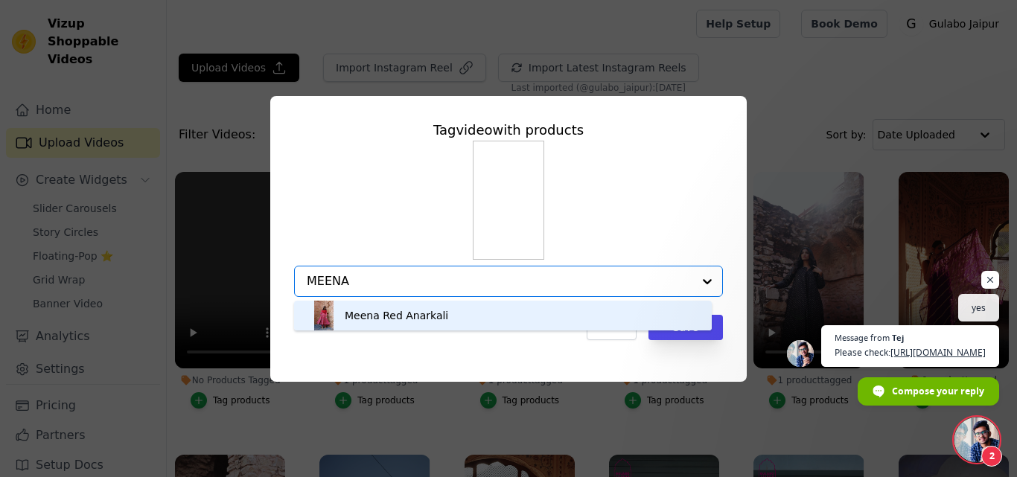
type input "MEENA"
click at [396, 311] on div "Meena Red Anarkali" at bounding box center [396, 315] width 103 height 15
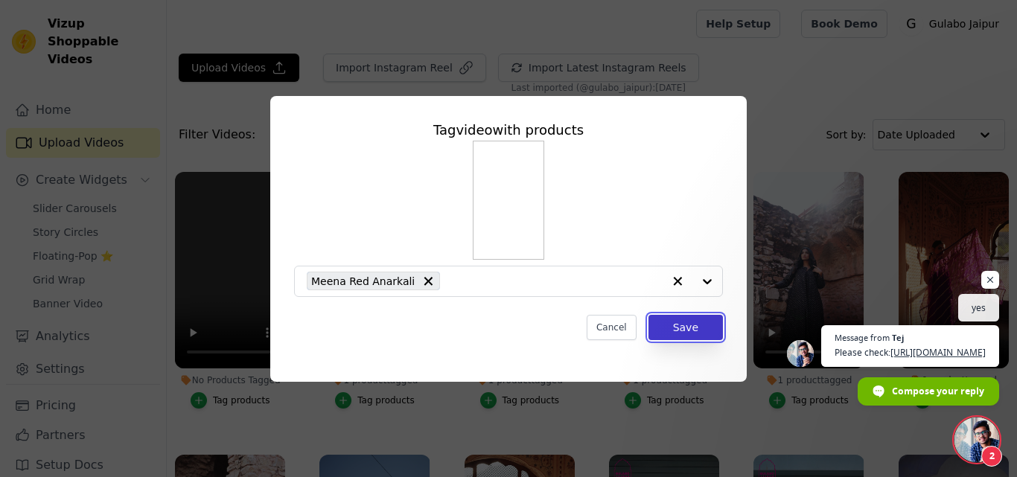
click at [679, 330] on button "Save" at bounding box center [686, 327] width 74 height 25
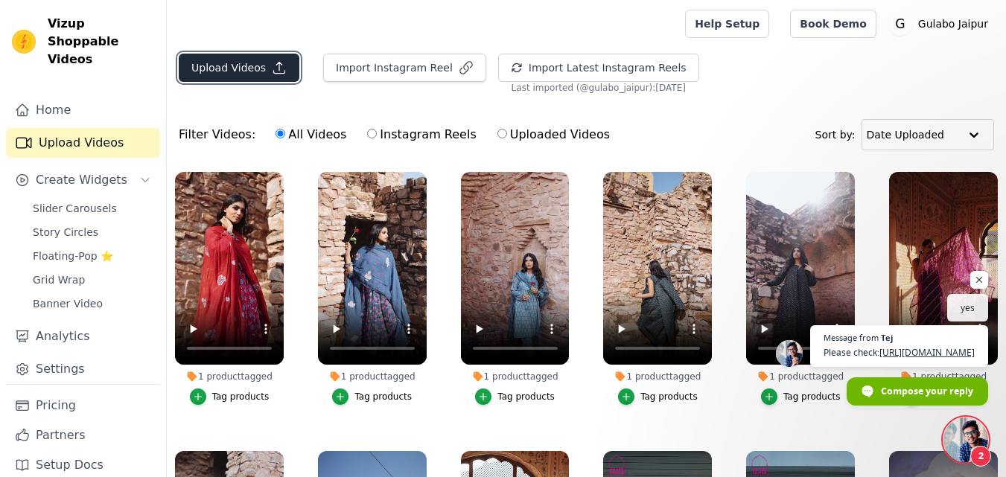
click at [232, 77] on button "Upload Videos" at bounding box center [239, 68] width 121 height 28
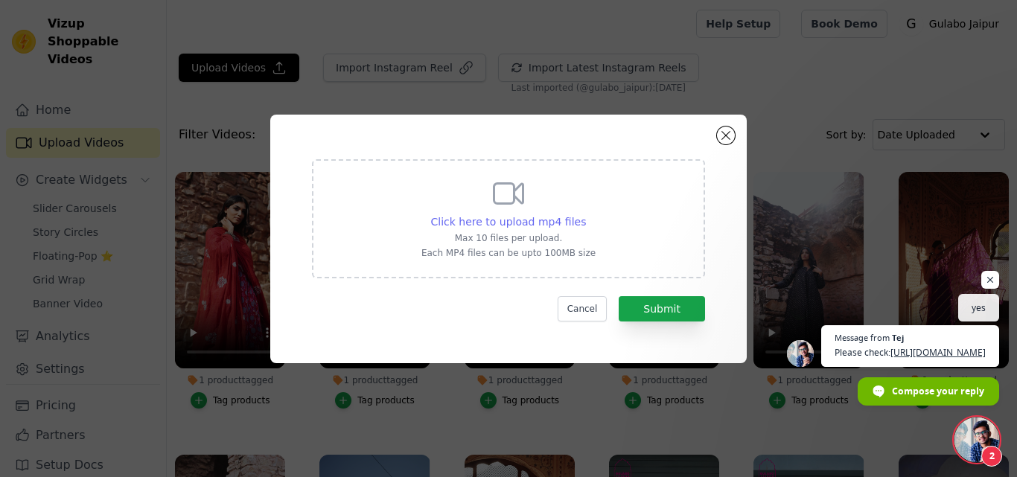
click at [460, 226] on span "Click here to upload mp4 files" at bounding box center [509, 222] width 156 height 12
click at [585, 214] on input "Click here to upload mp4 files Max 10 files per upload. Each MP4 files can be u…" at bounding box center [585, 214] width 1 height 1
type input "C:\fakepath\NOOR PINK CO-ORD SET.mp4"
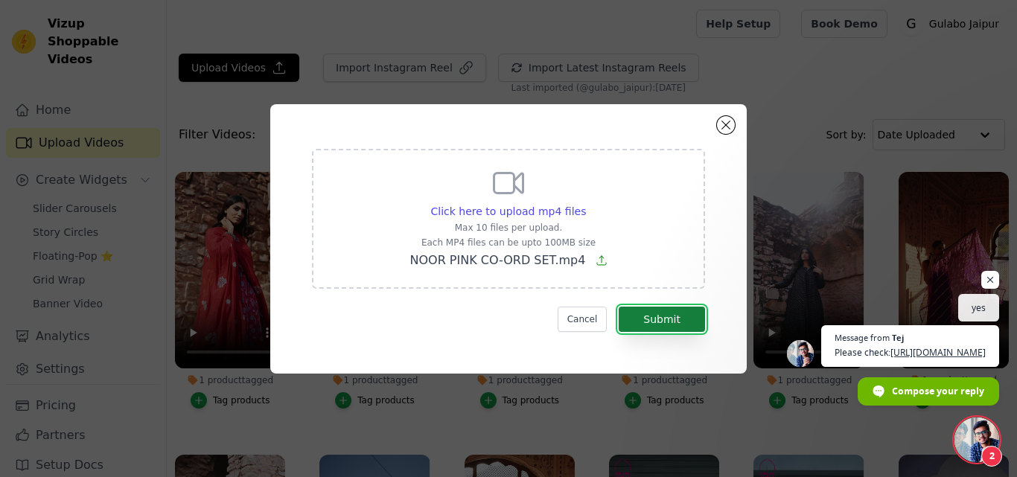
click at [648, 325] on button "Submit" at bounding box center [662, 319] width 86 height 25
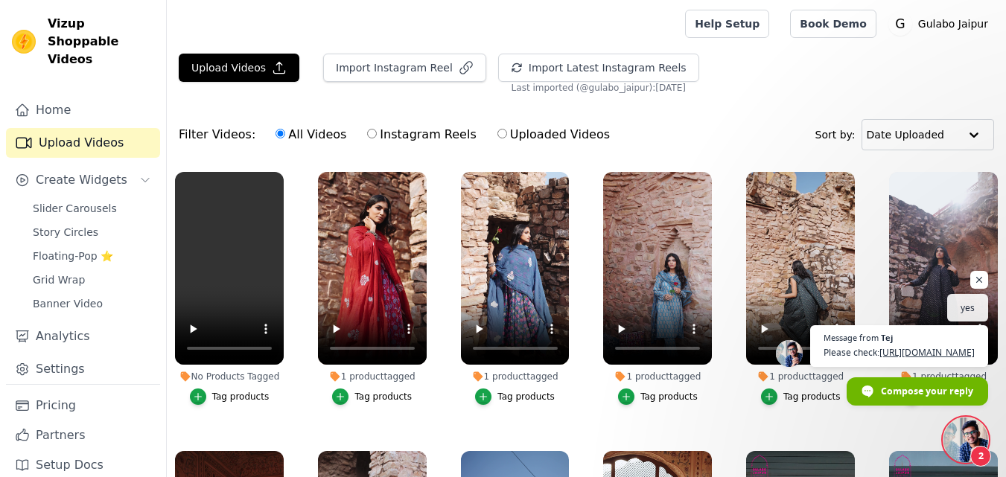
scroll to position [561, 0]
click at [197, 408] on label "No Products Tagged Tag products" at bounding box center [229, 291] width 110 height 241
click at [197, 393] on icon "button" at bounding box center [198, 397] width 10 height 10
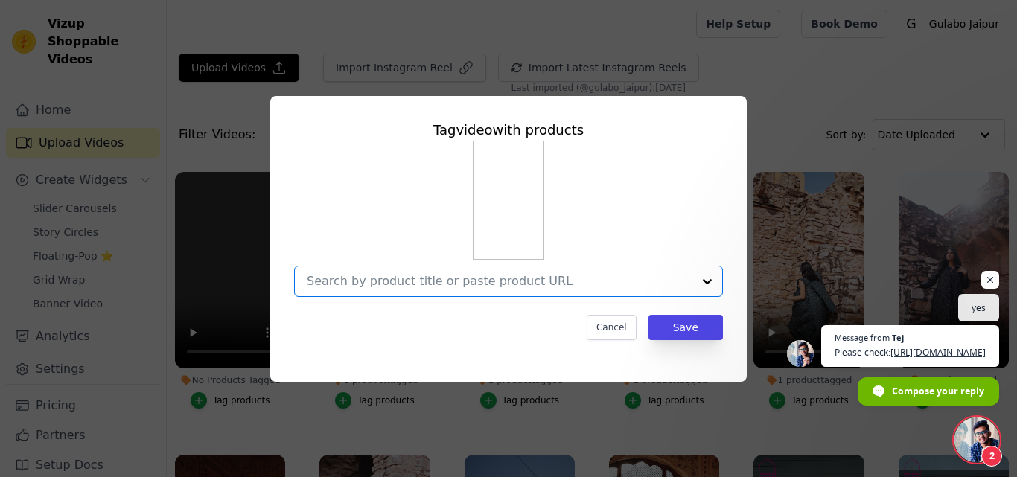
click at [352, 274] on input "No Products Tagged Tag video with products Option undefined, selected. Select i…" at bounding box center [500, 281] width 386 height 14
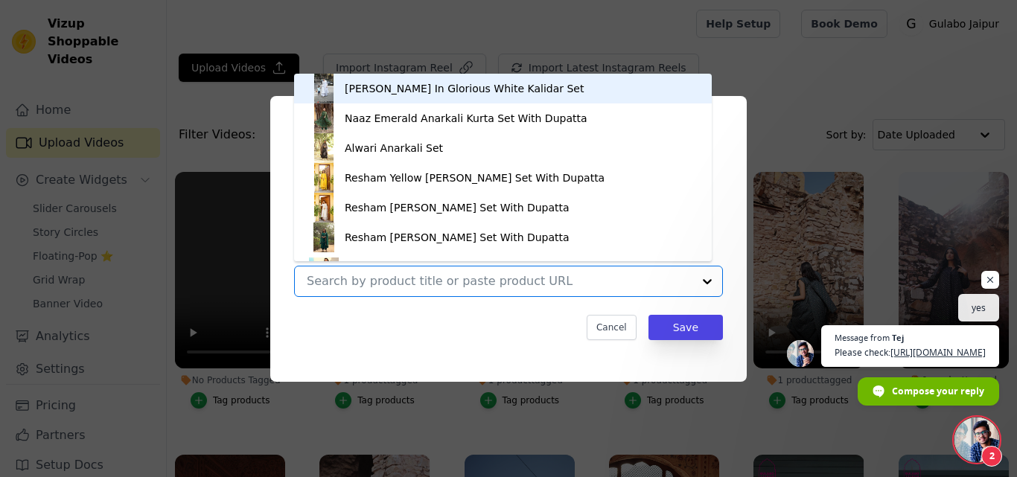
paste input "Noor Pink Set"
type input "Noor Pink Set"
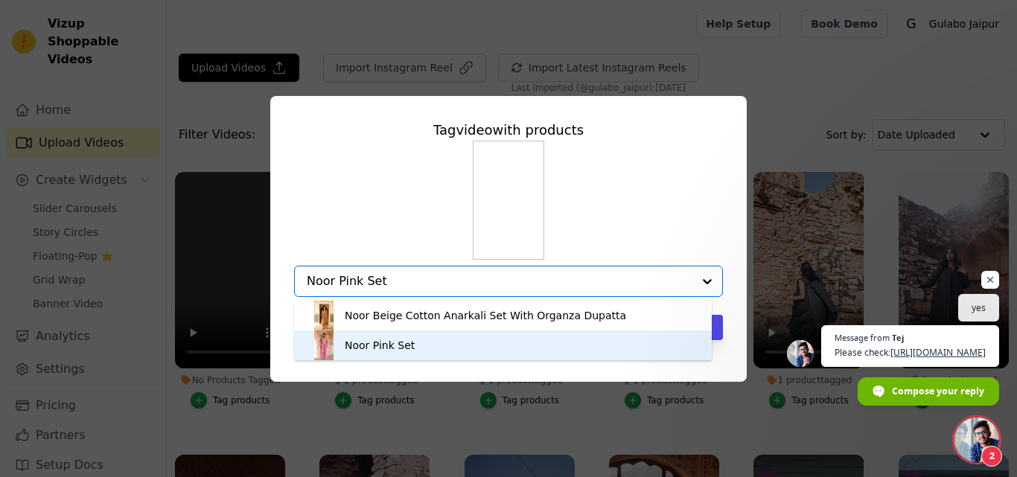
click at [363, 338] on div "Noor Pink Set" at bounding box center [380, 345] width 70 height 15
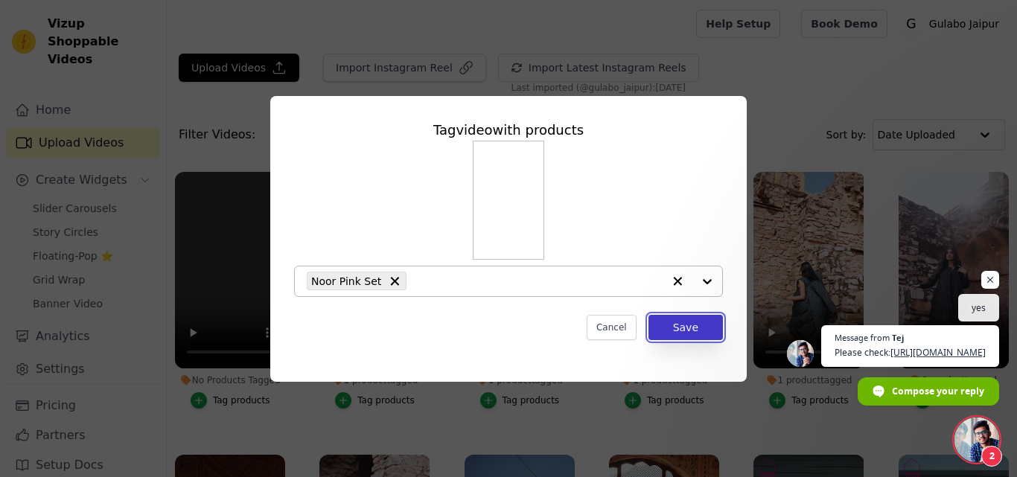
click at [673, 322] on button "Save" at bounding box center [686, 327] width 74 height 25
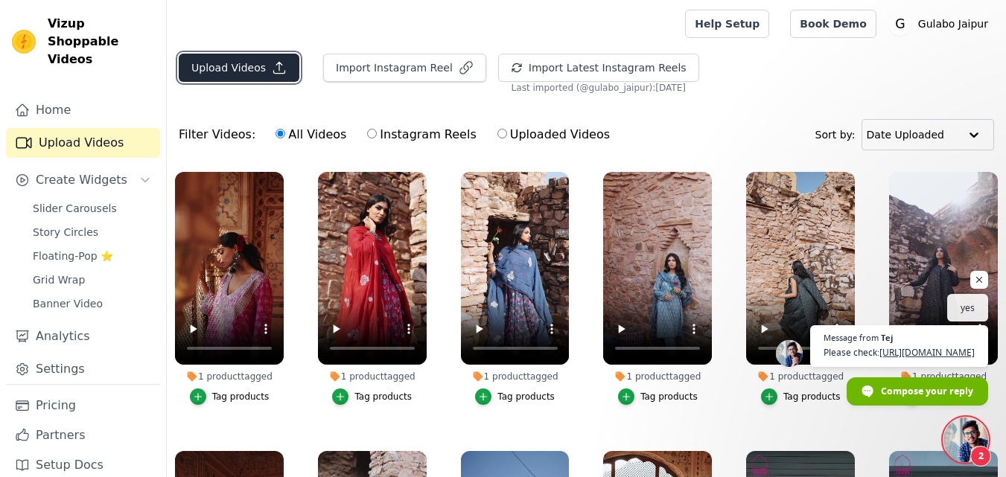
click at [226, 78] on button "Upload Videos" at bounding box center [239, 68] width 121 height 28
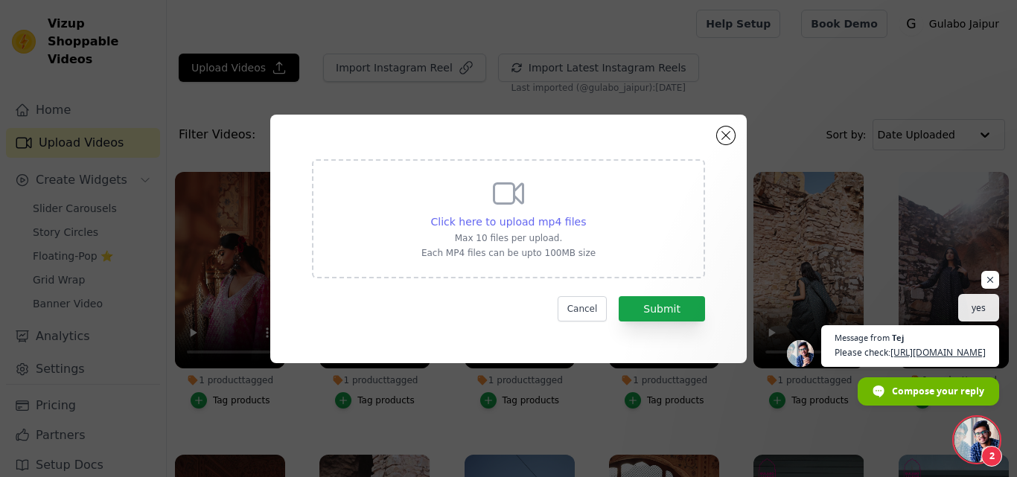
click at [483, 224] on span "Click here to upload mp4 files" at bounding box center [509, 222] width 156 height 12
click at [585, 214] on input "Click here to upload mp4 files Max 10 files per upload. Each MP4 files can be u…" at bounding box center [585, 214] width 1 height 1
type input "C:\fakepath\[PERSON_NAME] BLUE CO-ORD SET.mp4"
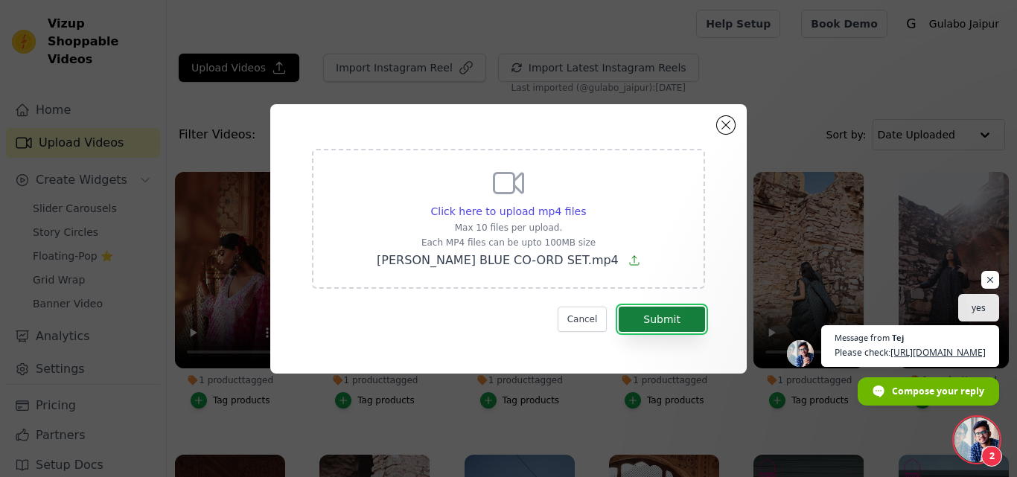
click at [654, 322] on button "Submit" at bounding box center [662, 319] width 86 height 25
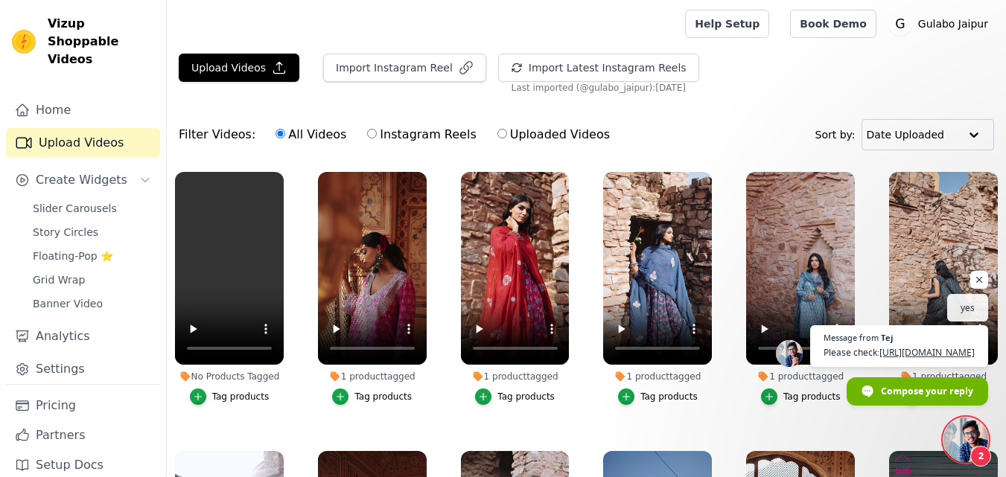
scroll to position [561, 0]
click at [203, 392] on icon "button" at bounding box center [198, 397] width 10 height 10
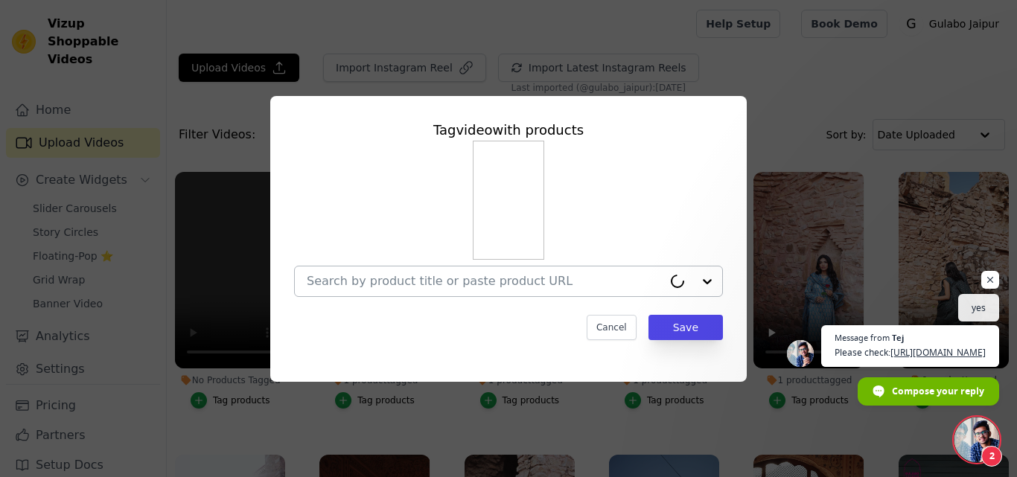
click at [350, 278] on input "No Products Tagged Tag video with products Cancel Save Tag products" at bounding box center [485, 281] width 356 height 14
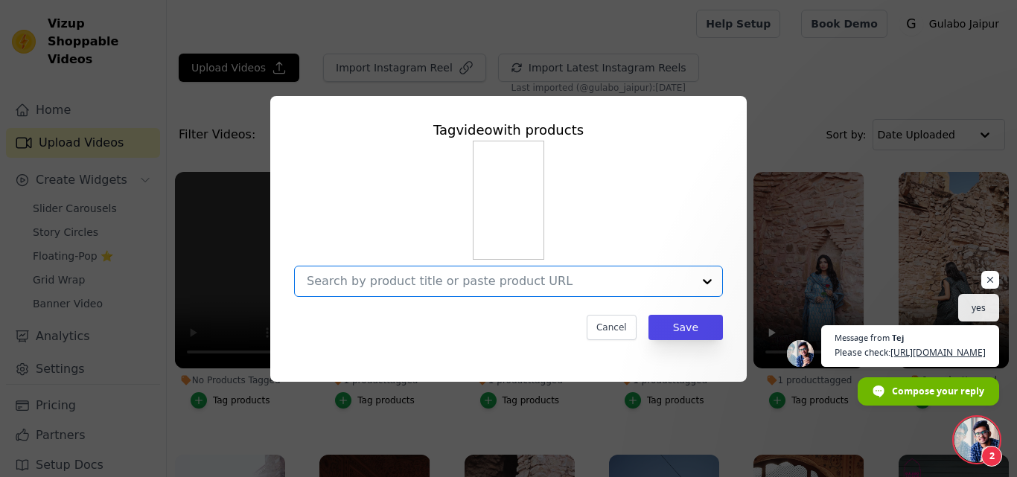
paste input "Noor Teal Blue Set"
type input "Noor Teal Blue Set"
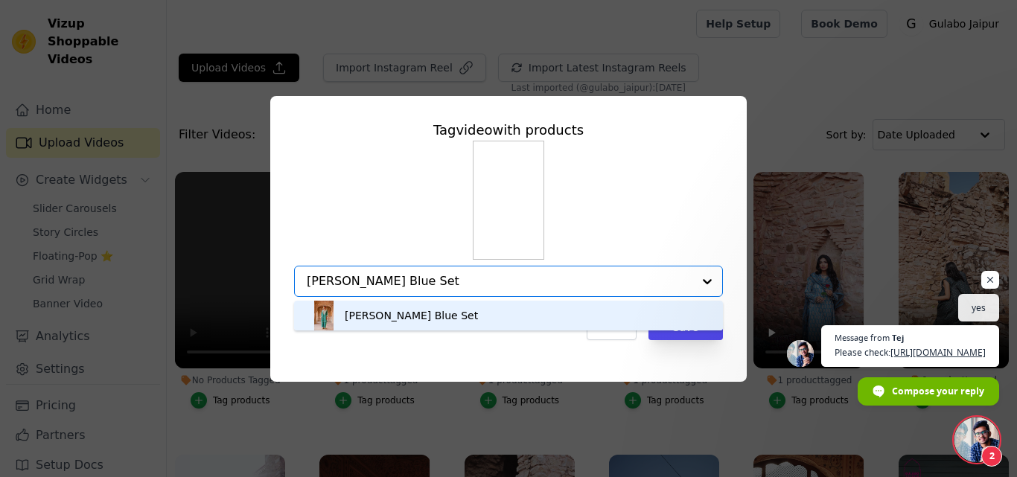
click at [374, 315] on div "Noor Teal Blue Set" at bounding box center [411, 315] width 133 height 15
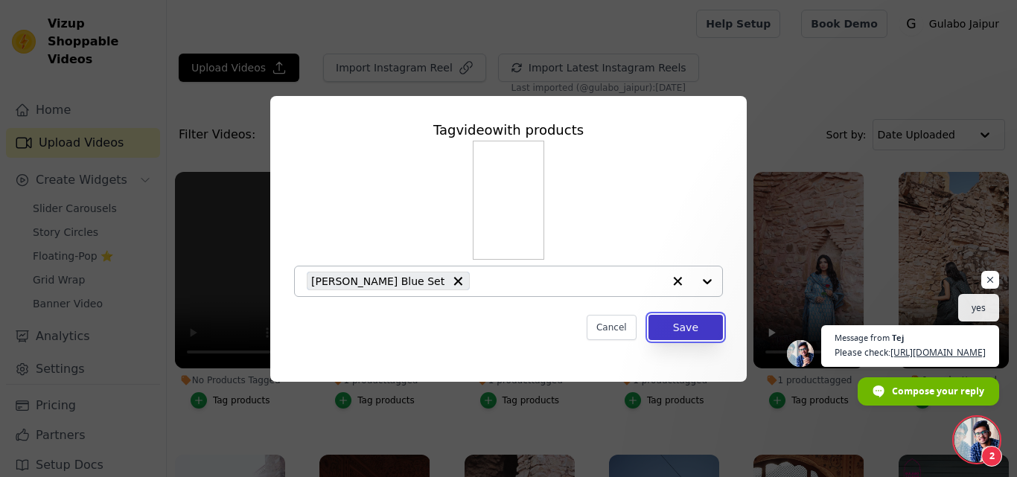
click at [684, 334] on button "Save" at bounding box center [686, 327] width 74 height 25
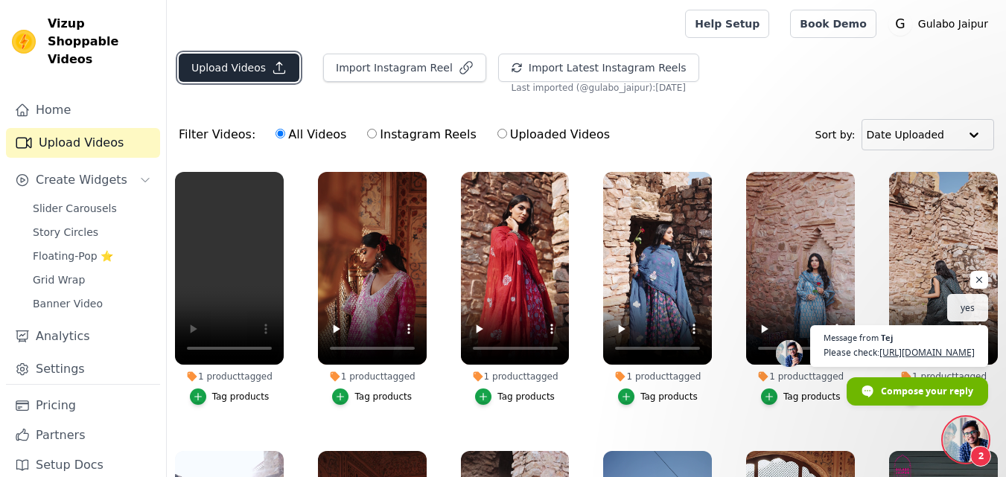
click at [257, 72] on button "Upload Videos" at bounding box center [239, 68] width 121 height 28
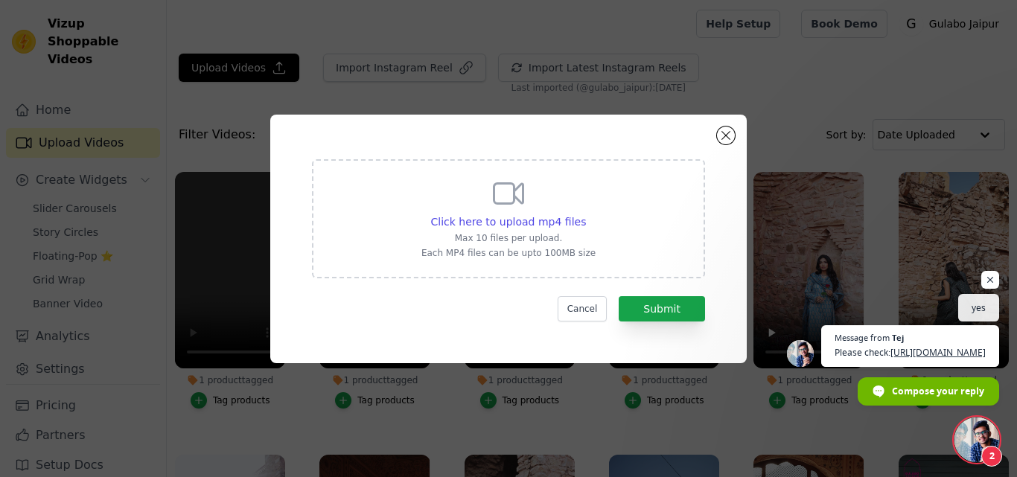
click at [517, 208] on icon at bounding box center [509, 194] width 36 height 36
click at [585, 214] on input "Click here to upload mp4 files Max 10 files per upload. Each MP4 files can be u…" at bounding box center [585, 214] width 1 height 1
type input "C:\fakepath\PADMA BROWN ANARKALI SET.mp4"
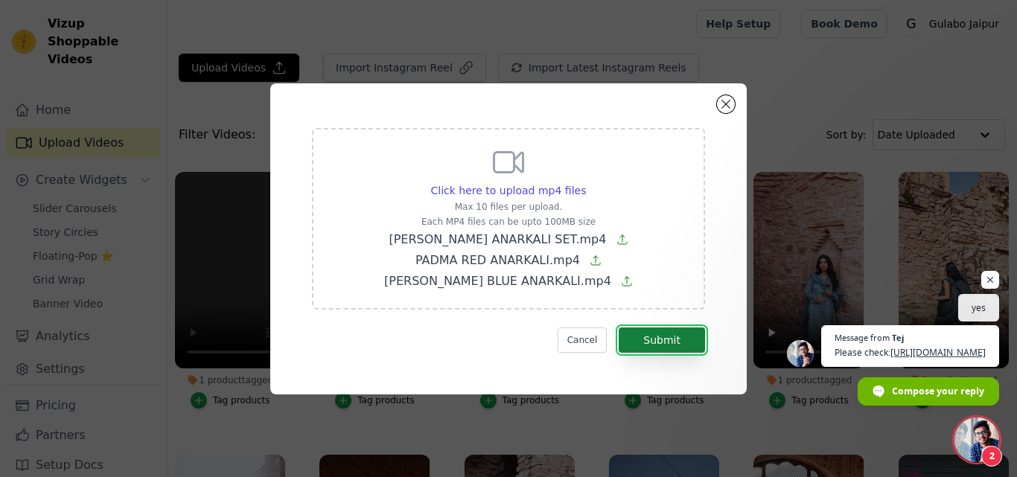
click at [660, 340] on button "Submit" at bounding box center [662, 340] width 86 height 25
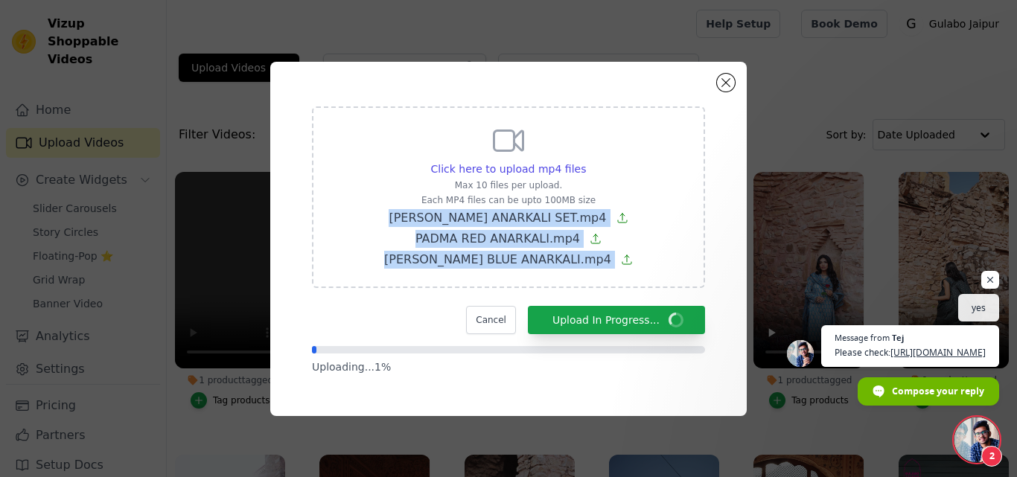
drag, startPoint x: 376, startPoint y: 208, endPoint x: 598, endPoint y: 269, distance: 230.1
click at [598, 269] on div "Click here to upload mp4 files Max 10 files per upload. Each MP4 files can be u…" at bounding box center [508, 197] width 393 height 182
copy div "PADMA BROWN ANARKALI SET.mp4 PADMA RED ANARKALI.mp4 PADMA TEAL BLUE ANARKALI.mp4"
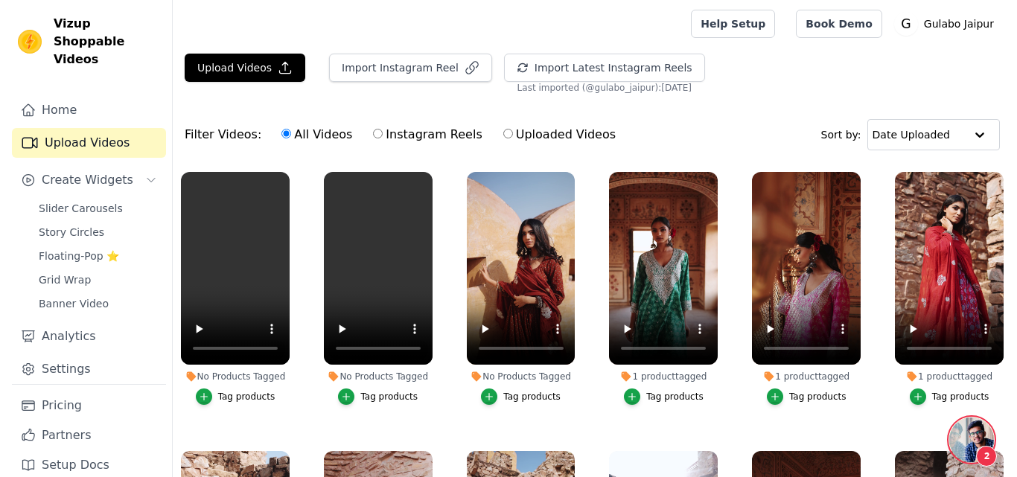
scroll to position [561, 0]
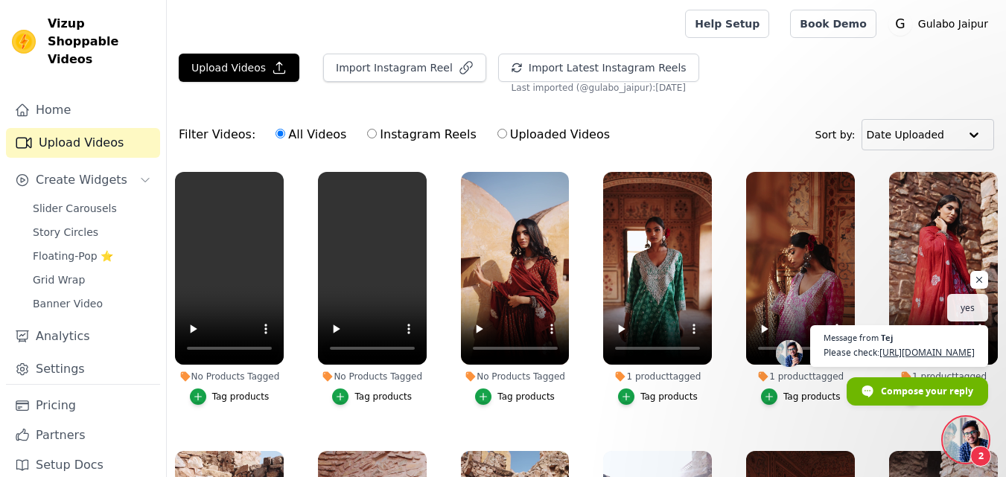
click at [778, 90] on div "Upload Videos Import Instagram Reel Import Latest Instagram Reels Import Latest…" at bounding box center [586, 74] width 839 height 40
click at [482, 396] on icon "button" at bounding box center [483, 397] width 10 height 10
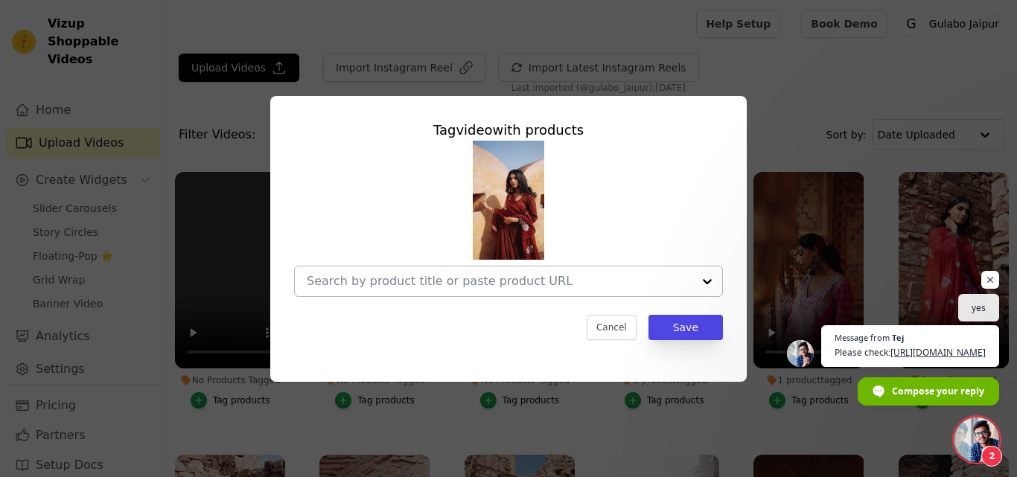
click at [441, 273] on div at bounding box center [500, 282] width 386 height 30
click at [358, 270] on div at bounding box center [500, 282] width 386 height 30
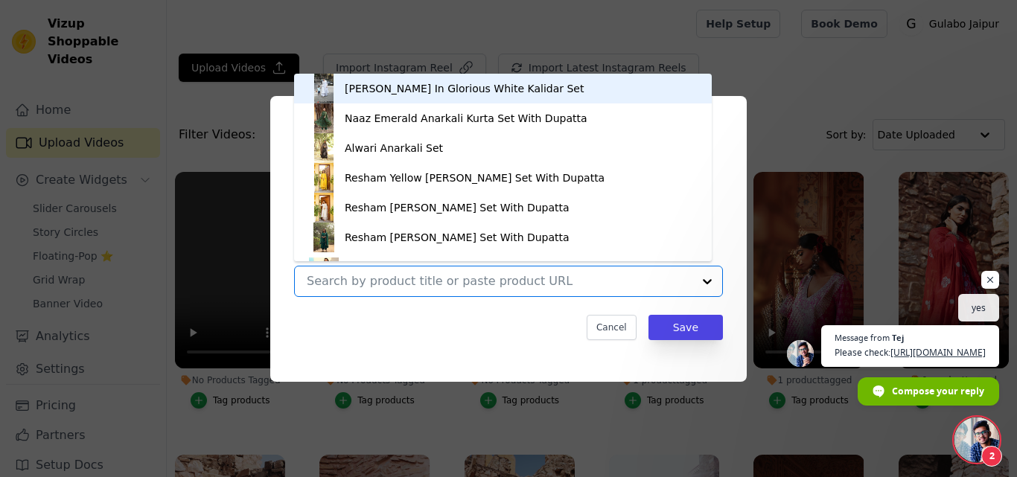
paste input "PADMA BROWN ANARKALI SET"
type input "PADMA BROWN ANARKALI SET"
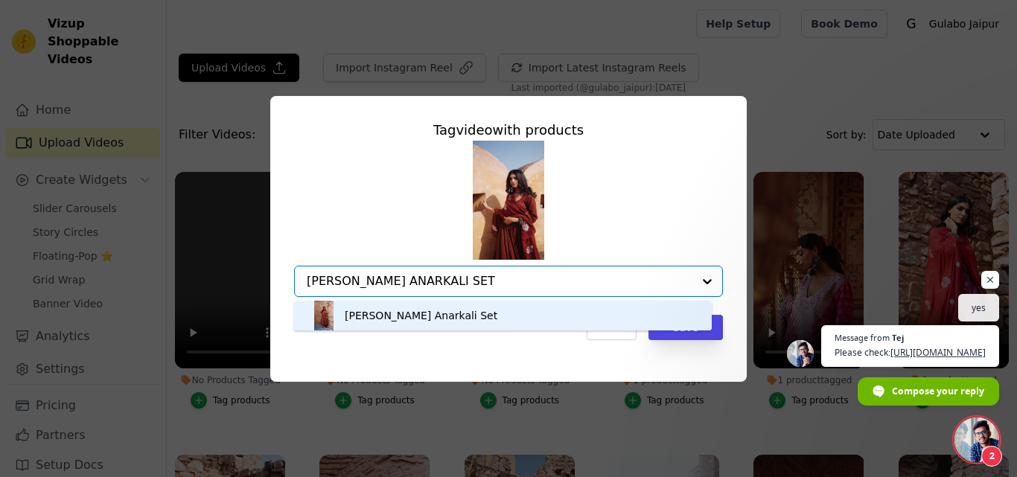
click at [386, 313] on div "Padma Brown Anarkali Set" at bounding box center [421, 315] width 153 height 15
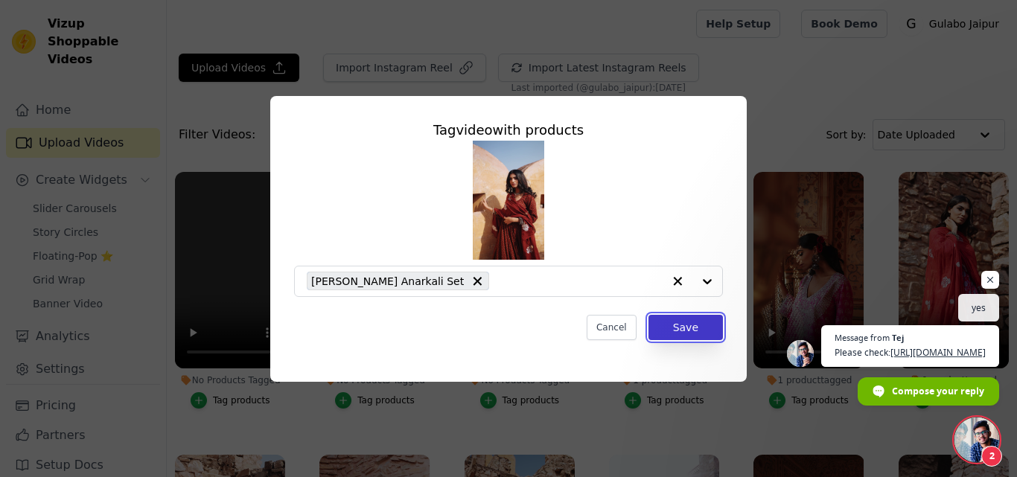
click at [684, 321] on button "Save" at bounding box center [686, 327] width 74 height 25
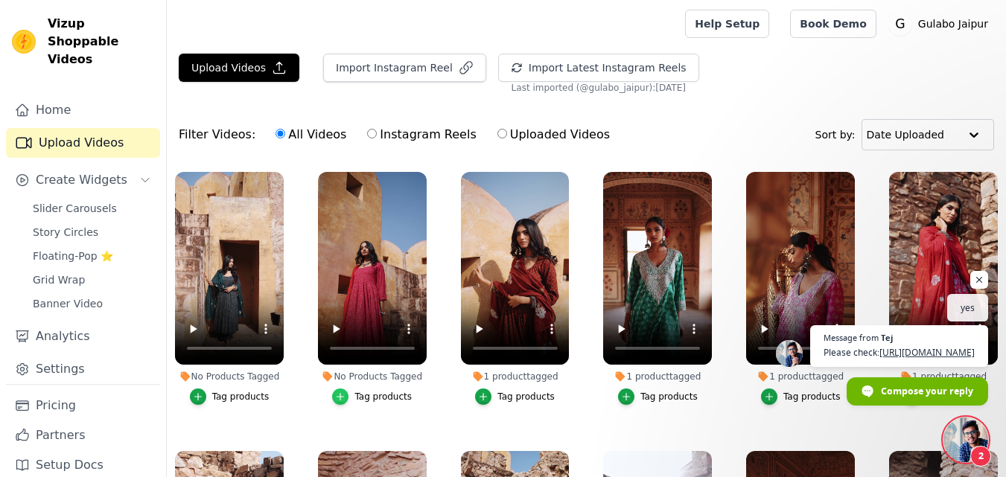
click at [345, 393] on icon "button" at bounding box center [340, 397] width 10 height 10
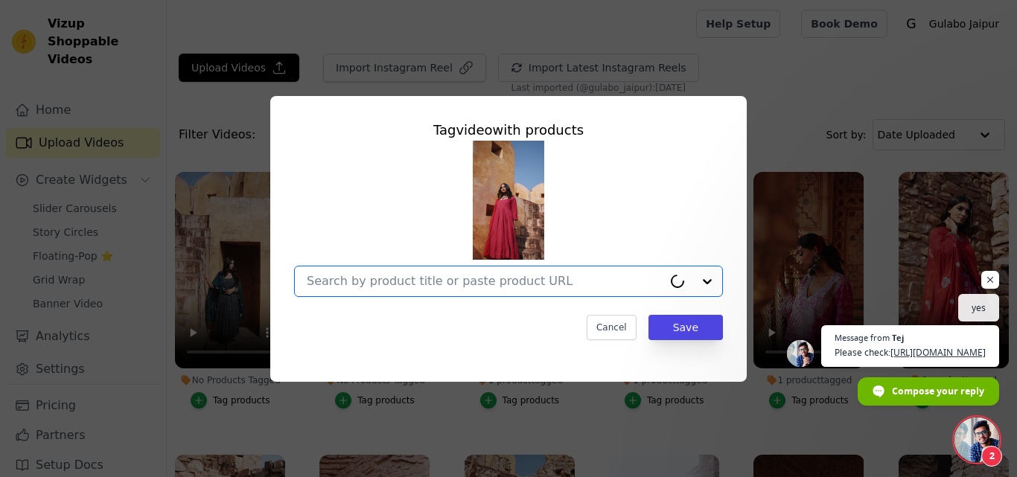
click at [402, 282] on input "No Products Tagged Tag video with products Option undefined, selected. Cancel S…" at bounding box center [485, 281] width 356 height 14
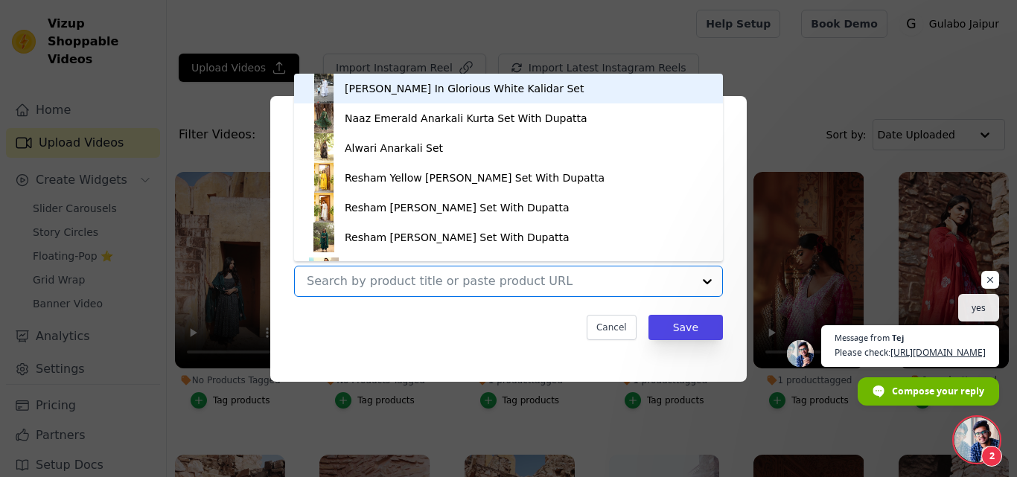
paste input "PADMA RED ANARKALI"
type input "PADMA RED ANARKALI"
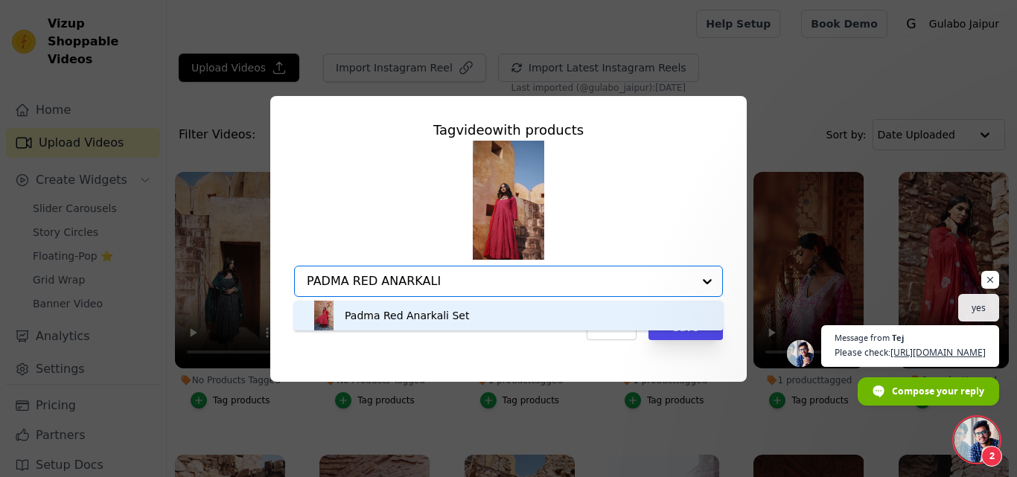
click at [378, 313] on div "Padma Red Anarkali Set" at bounding box center [407, 315] width 124 height 15
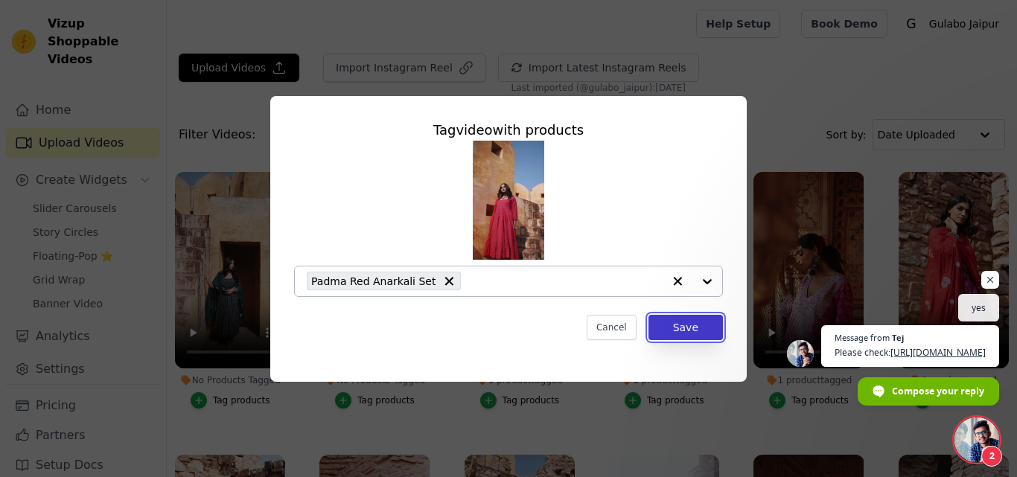
click at [670, 322] on button "Save" at bounding box center [686, 327] width 74 height 25
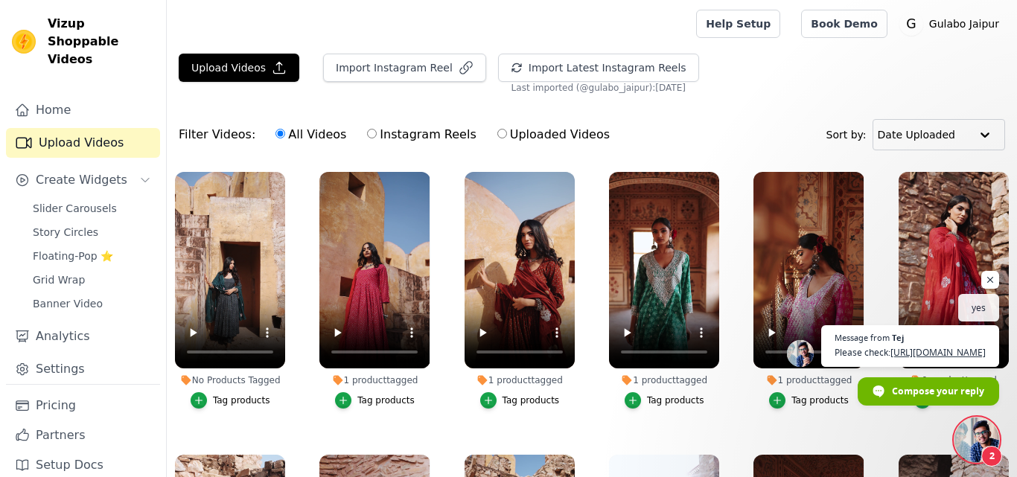
click at [226, 400] on div "Tag products" at bounding box center [241, 401] width 57 height 12
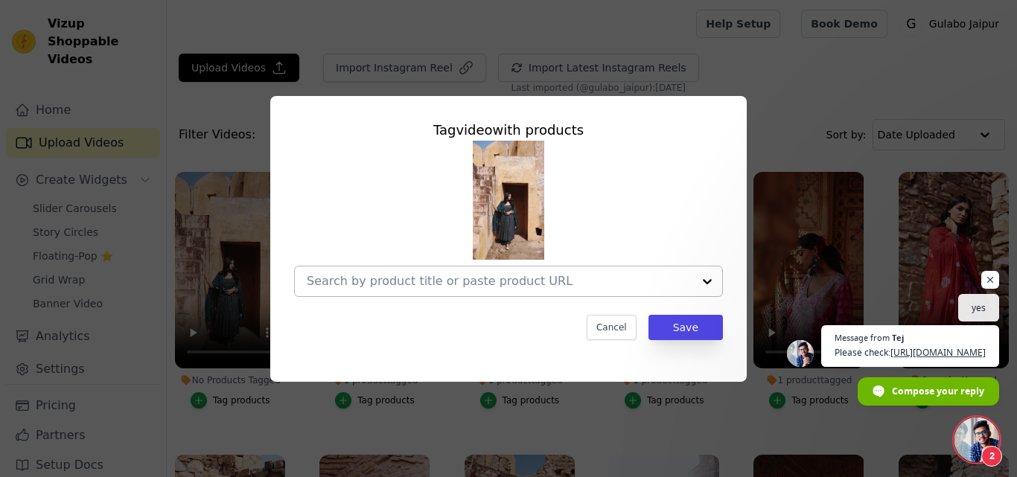
click at [343, 281] on input "No Products Tagged Tag video with products Cancel Save Tag products" at bounding box center [500, 281] width 386 height 14
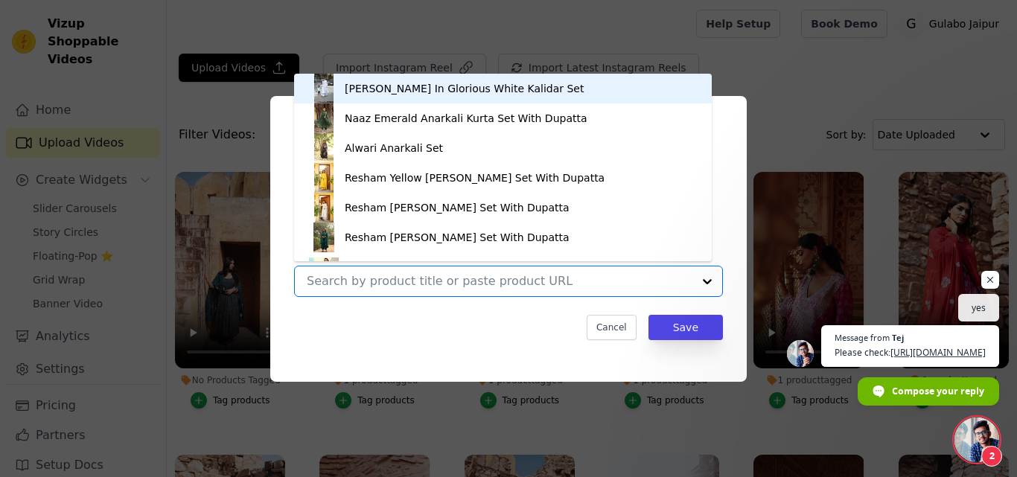
paste input "PADMA TEAL BLUE ANARKALI"
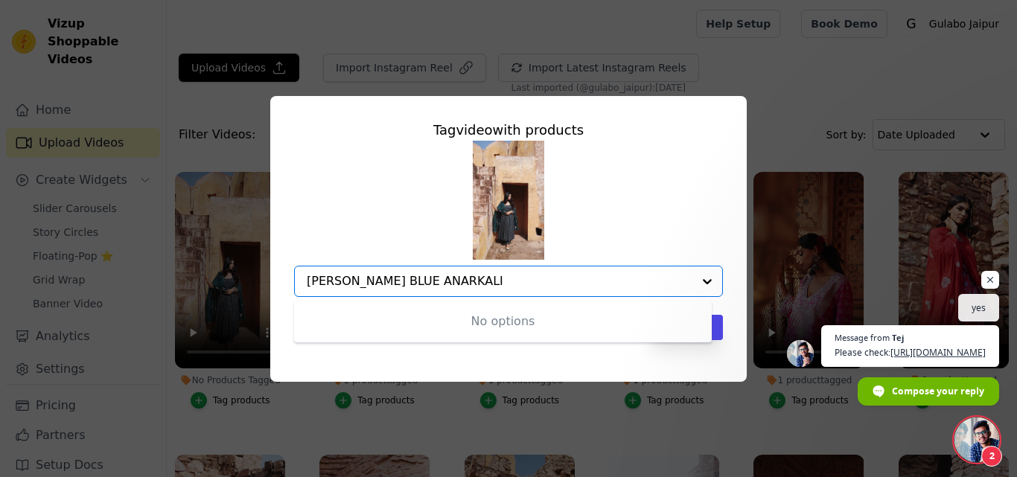
drag, startPoint x: 452, startPoint y: 465, endPoint x: 463, endPoint y: 503, distance: 39.6
click at [463, 0] on html "Vizup Shoppable Videos Home Upload Videos Create Widgets Slider Carousels Story…" at bounding box center [508, 0] width 1017 height 0
type input "PADMA TEAL BLUE ANARKALI"
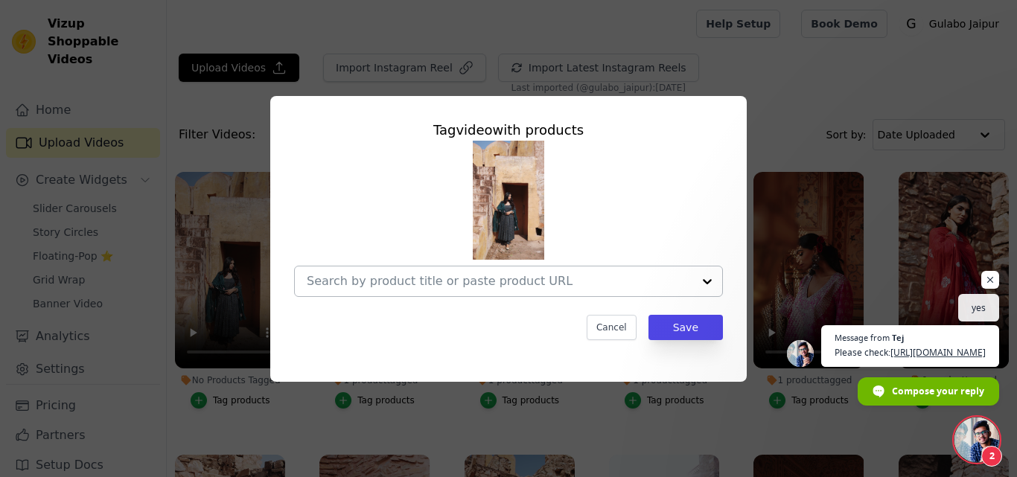
click at [413, 281] on input "No Products Tagged Tag video with products Cancel Save Tag products" at bounding box center [500, 281] width 386 height 14
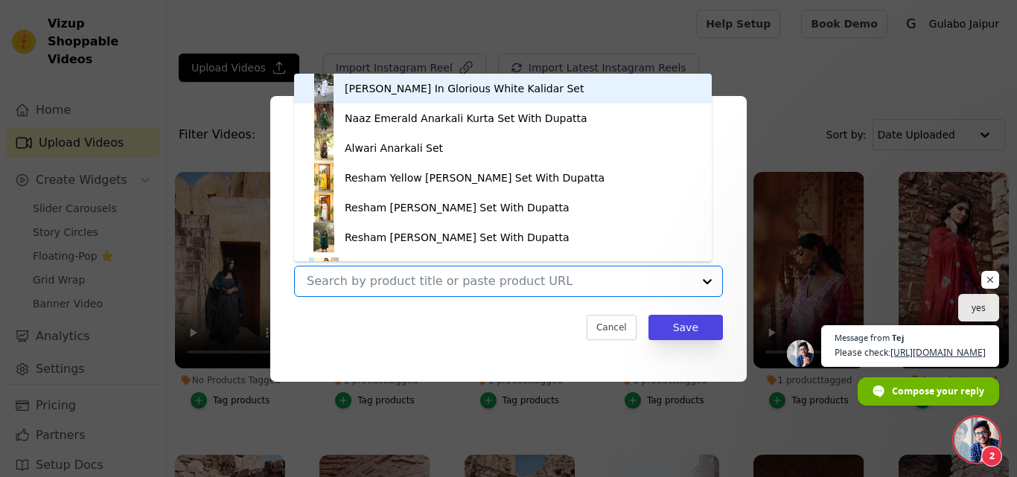
paste input "Padma Navy Anarkali Set"
type input "Padma Navy Anarkali Set"
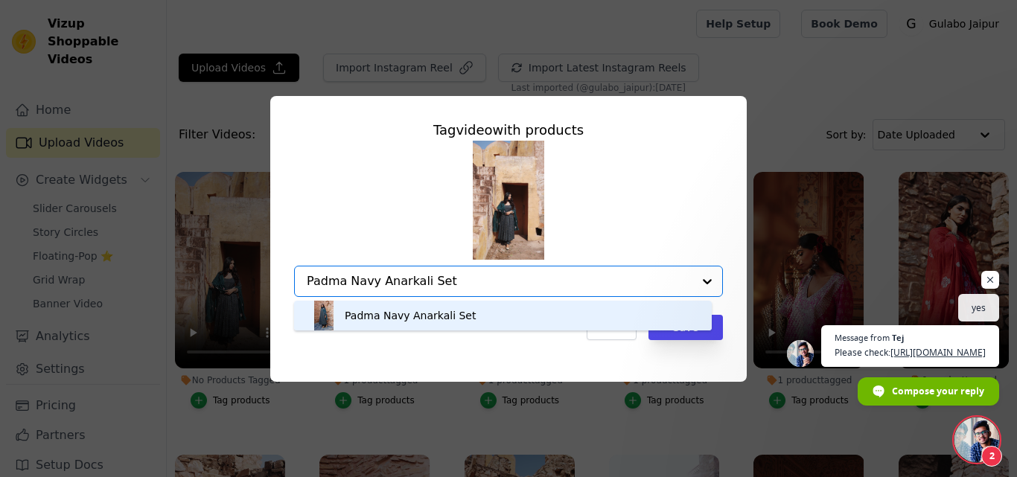
click at [386, 318] on div "Padma Navy Anarkali Set" at bounding box center [410, 315] width 131 height 15
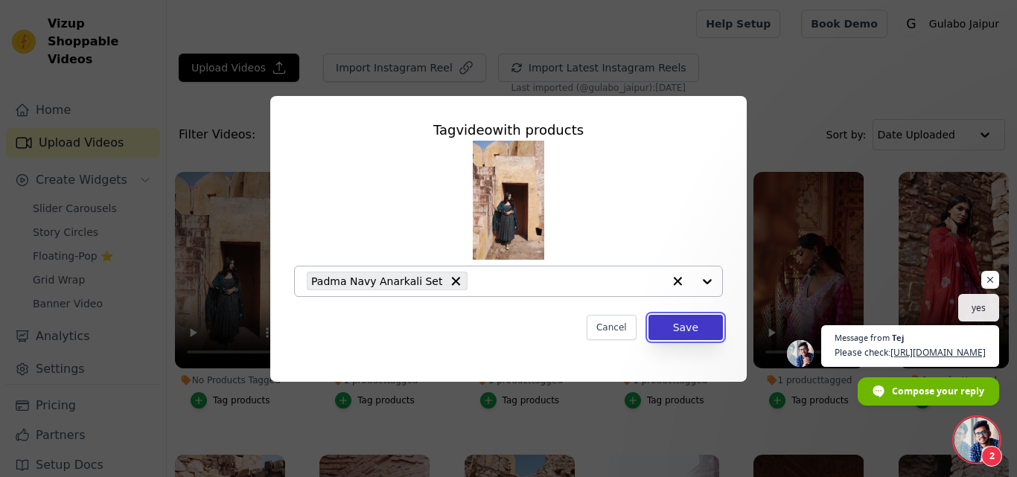
click at [676, 334] on button "Save" at bounding box center [686, 327] width 74 height 25
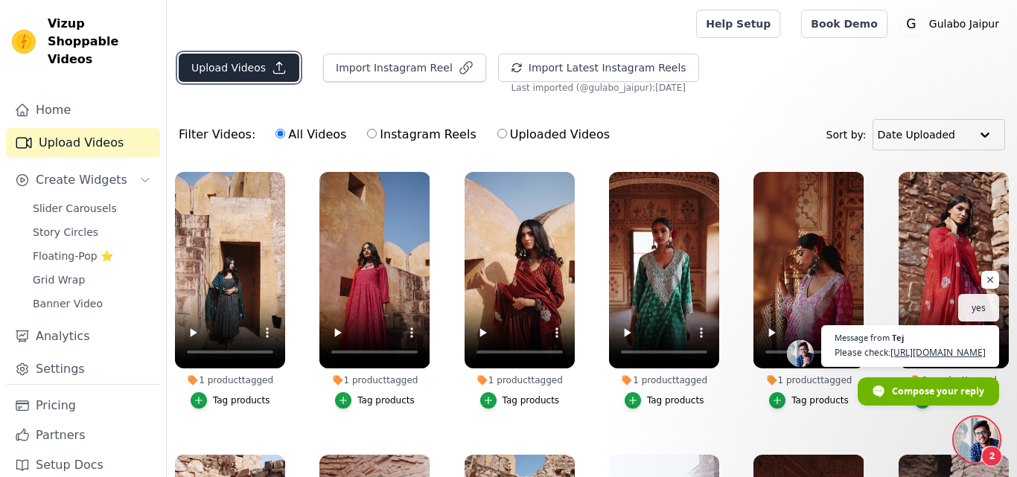
click at [225, 54] on button "Upload Videos" at bounding box center [239, 68] width 121 height 28
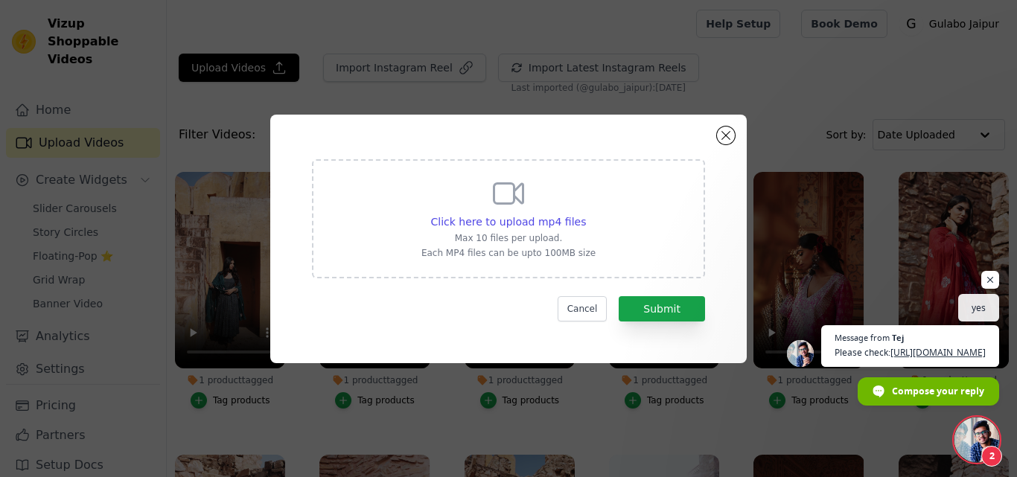
click at [511, 213] on div "Click here to upload mp4 files Max 10 files per upload. Each MP4 files can be u…" at bounding box center [508, 217] width 174 height 83
click at [585, 214] on input "Click here to upload mp4 files Max 10 files per upload. Each MP4 files can be u…" at bounding box center [585, 214] width 1 height 1
type input "C:\fakepath\PRITAL BROWN ANARKALI.mp4"
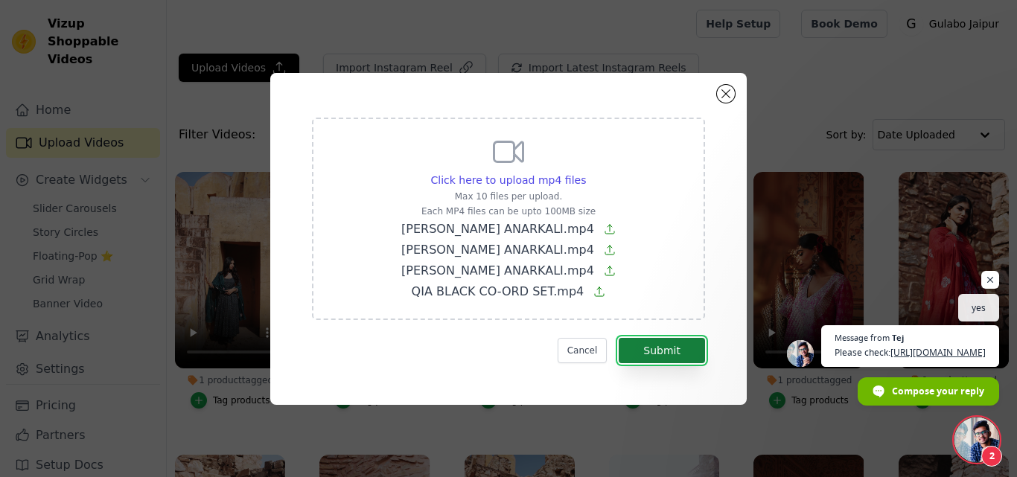
click at [671, 352] on button "Submit" at bounding box center [662, 350] width 86 height 25
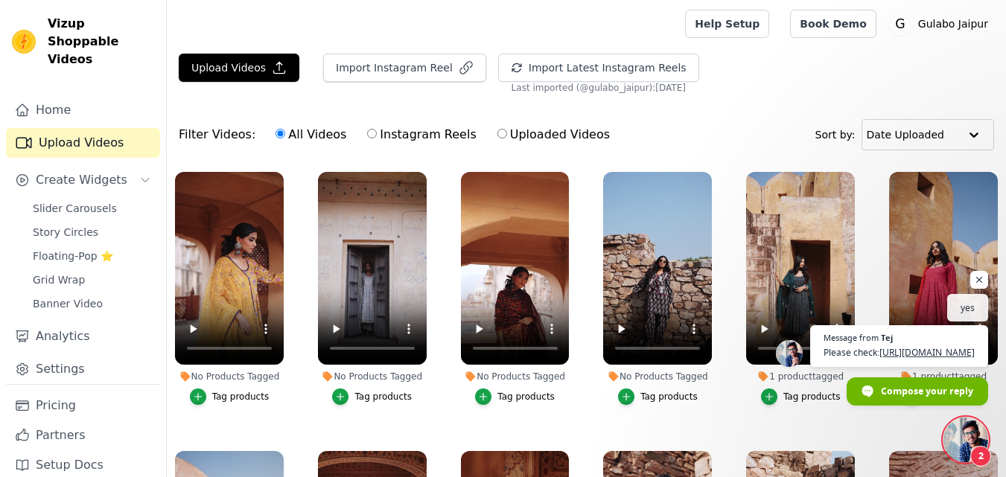
scroll to position [561, 0]
